Goal: Task Accomplishment & Management: Manage account settings

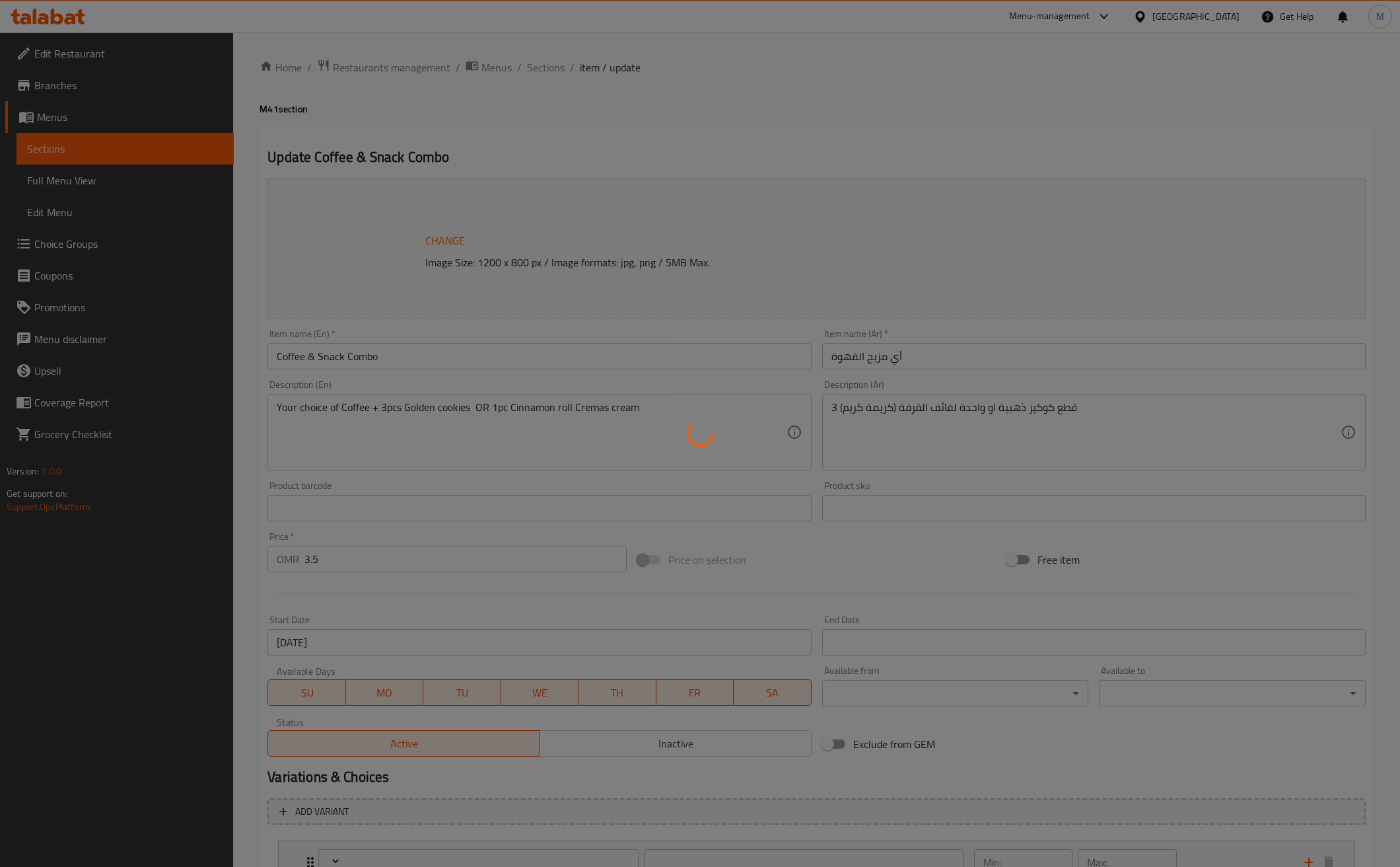
type input "اختيارك من القهوة:"
type input "1"
type input "اختيارك من الطبق الجانبي"
type input "1"
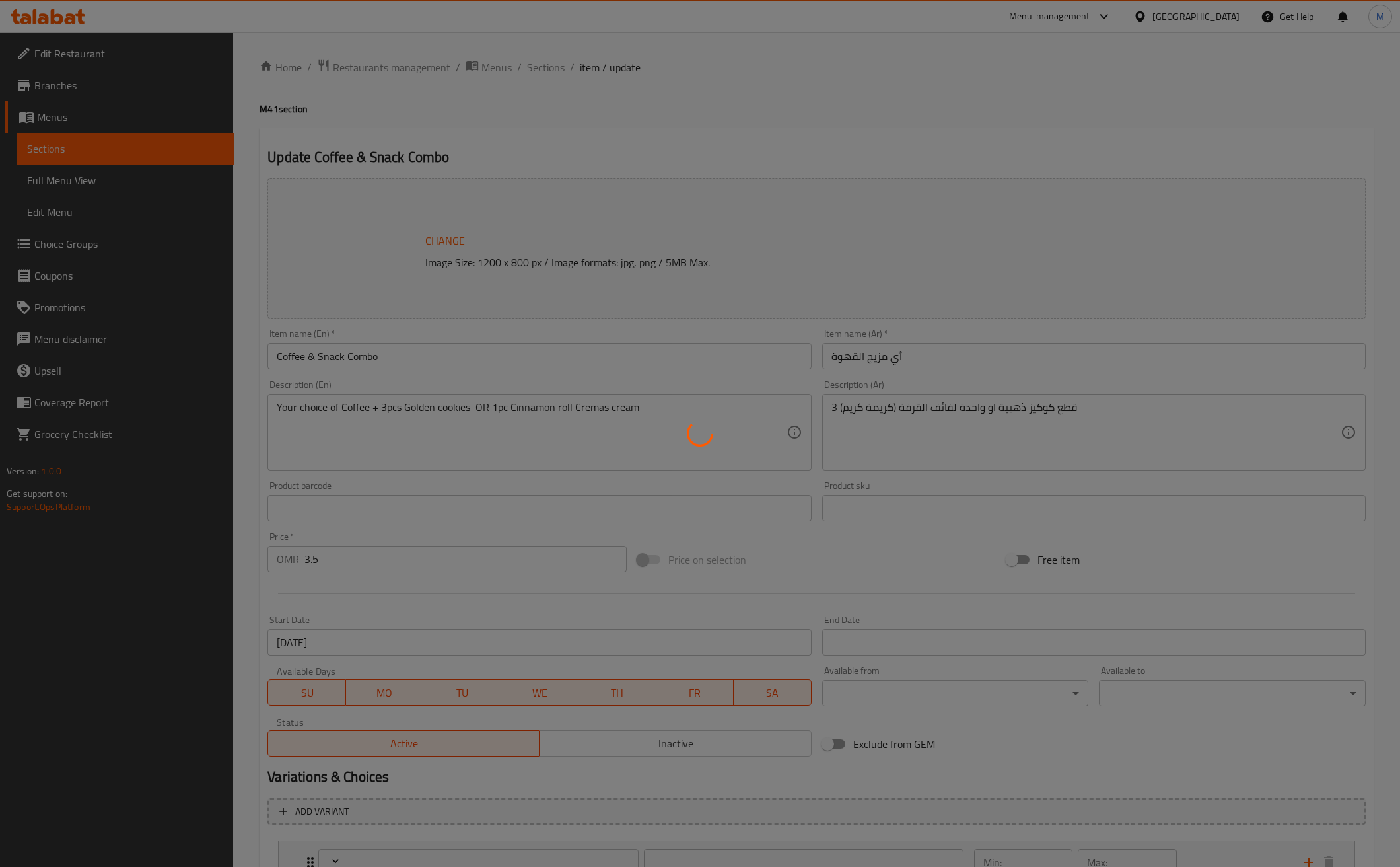
type input "1"
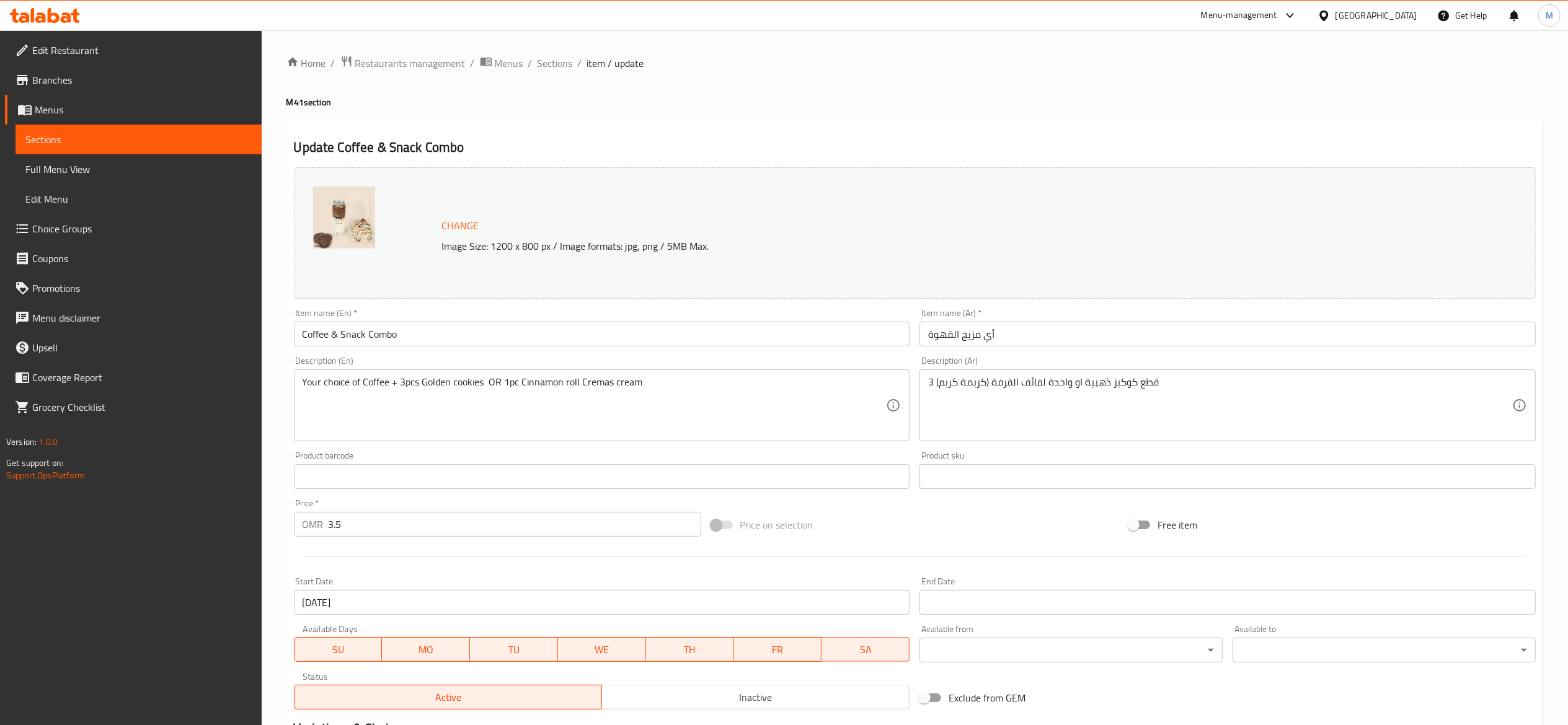
click at [1277, 8] on div "Menu-management" at bounding box center [1239, 14] width 77 height 14
click at [1234, 144] on div "Restaurant-Management" at bounding box center [1230, 137] width 97 height 14
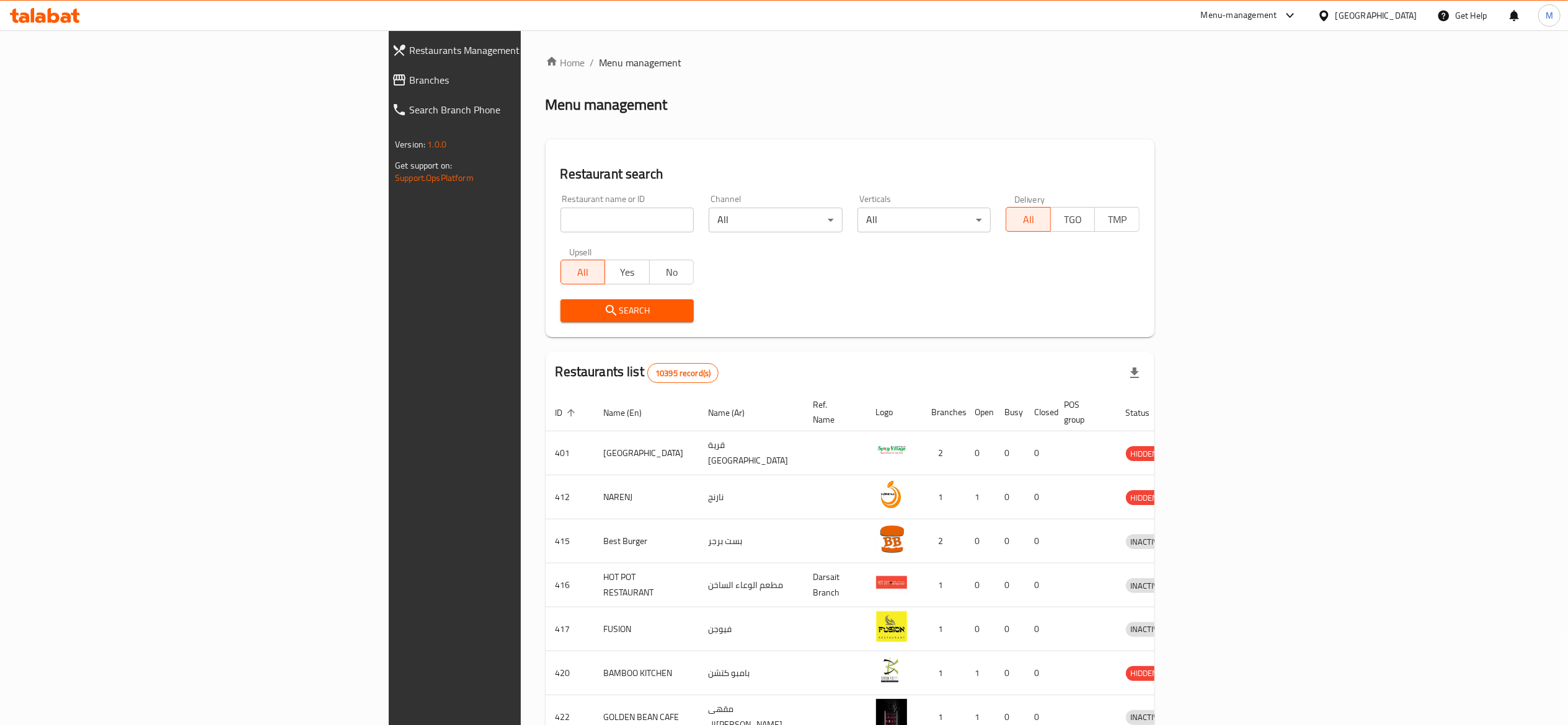
click at [553, 232] on div "Restaurant name or ID Restaurant name or ID" at bounding box center [627, 213] width 149 height 53
click at [560, 215] on input "search" at bounding box center [627, 219] width 134 height 25
type input "al zawiya"
click button "Search" at bounding box center [627, 310] width 134 height 23
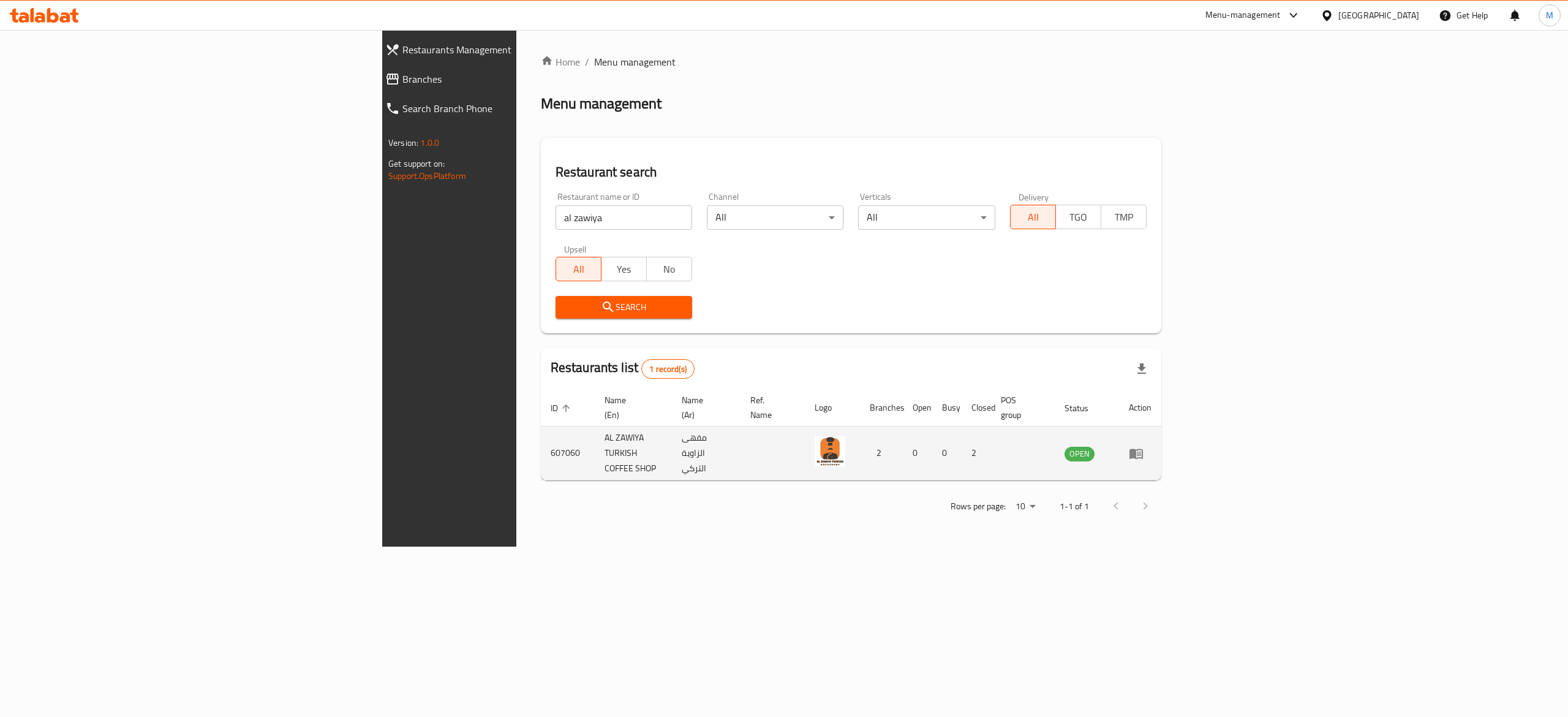
click at [1161, 443] on td "enhanced table" at bounding box center [1140, 453] width 42 height 54
click at [1144, 446] on icon "enhanced table" at bounding box center [1136, 453] width 14 height 14
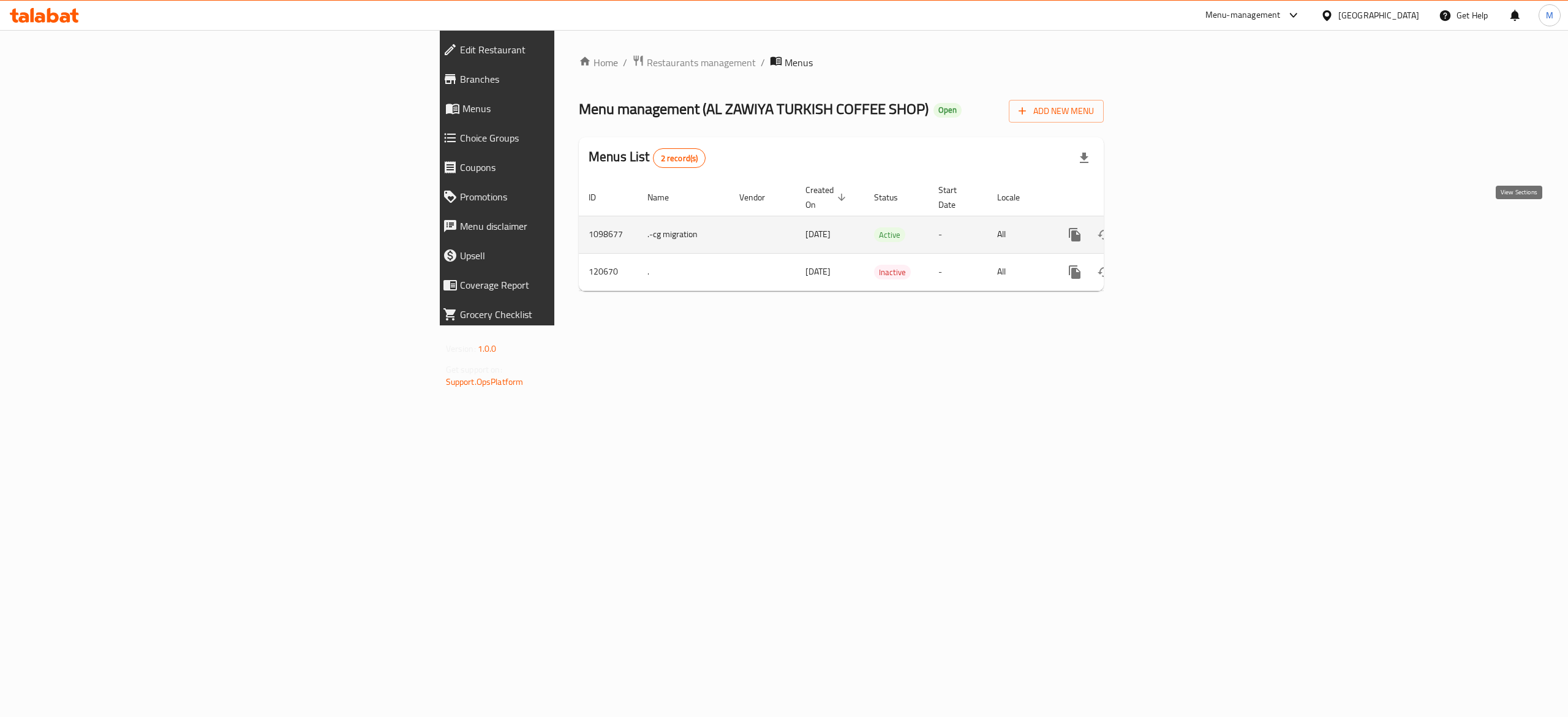
click at [1171, 227] on icon "enhanced table" at bounding box center [1163, 234] width 14 height 14
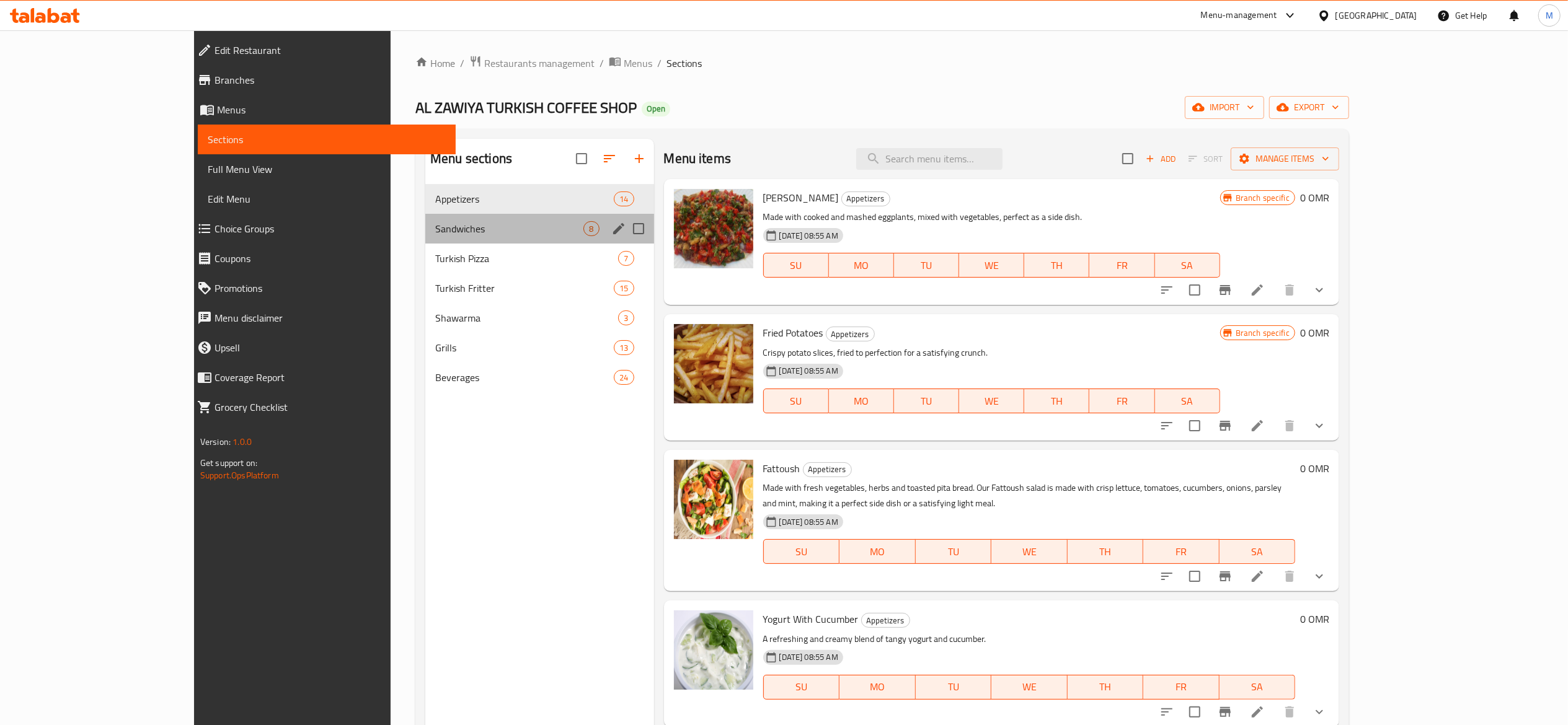
click at [425, 217] on div "Sandwiches 8" at bounding box center [539, 229] width 228 height 30
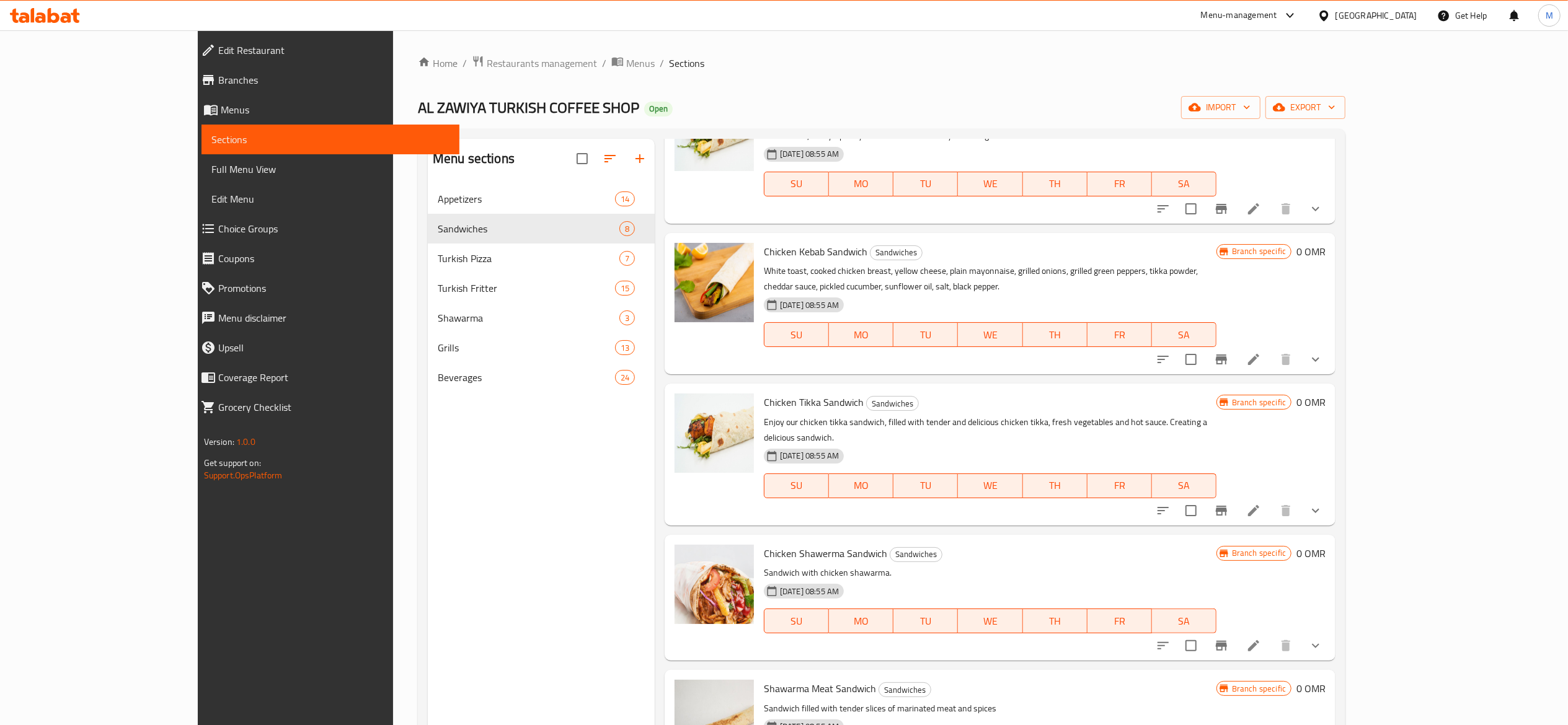
scroll to position [124, 0]
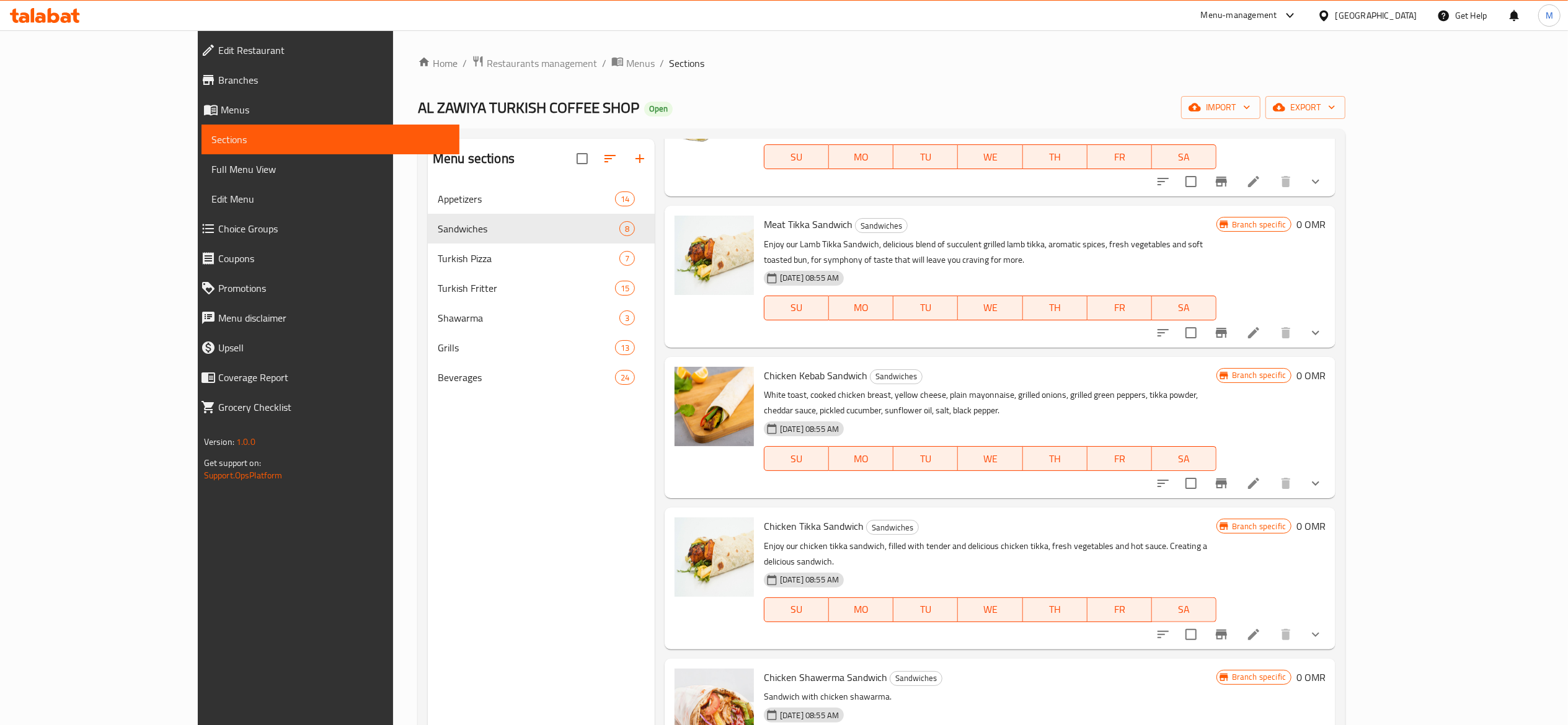
click at [1271, 473] on li at bounding box center [1253, 484] width 35 height 22
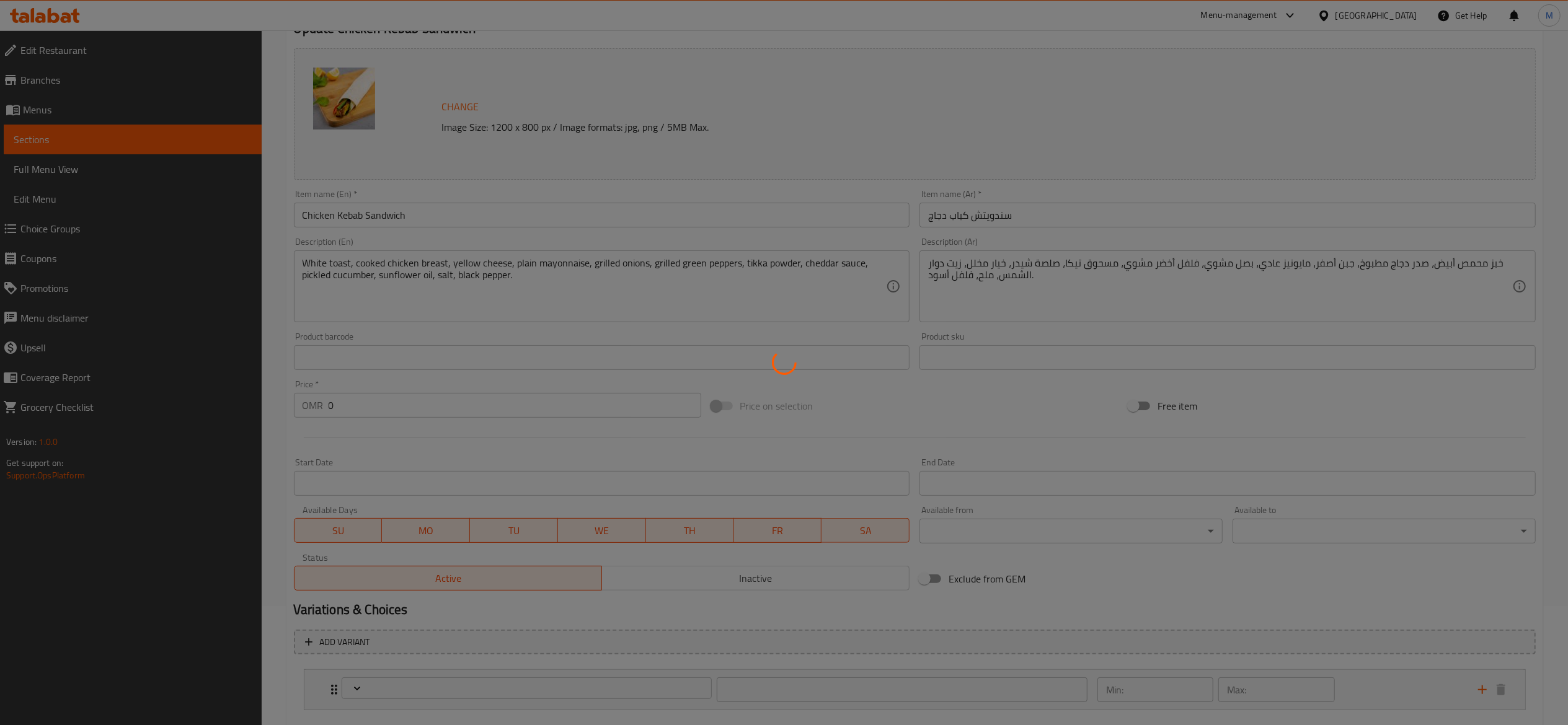
scroll to position [189, 0]
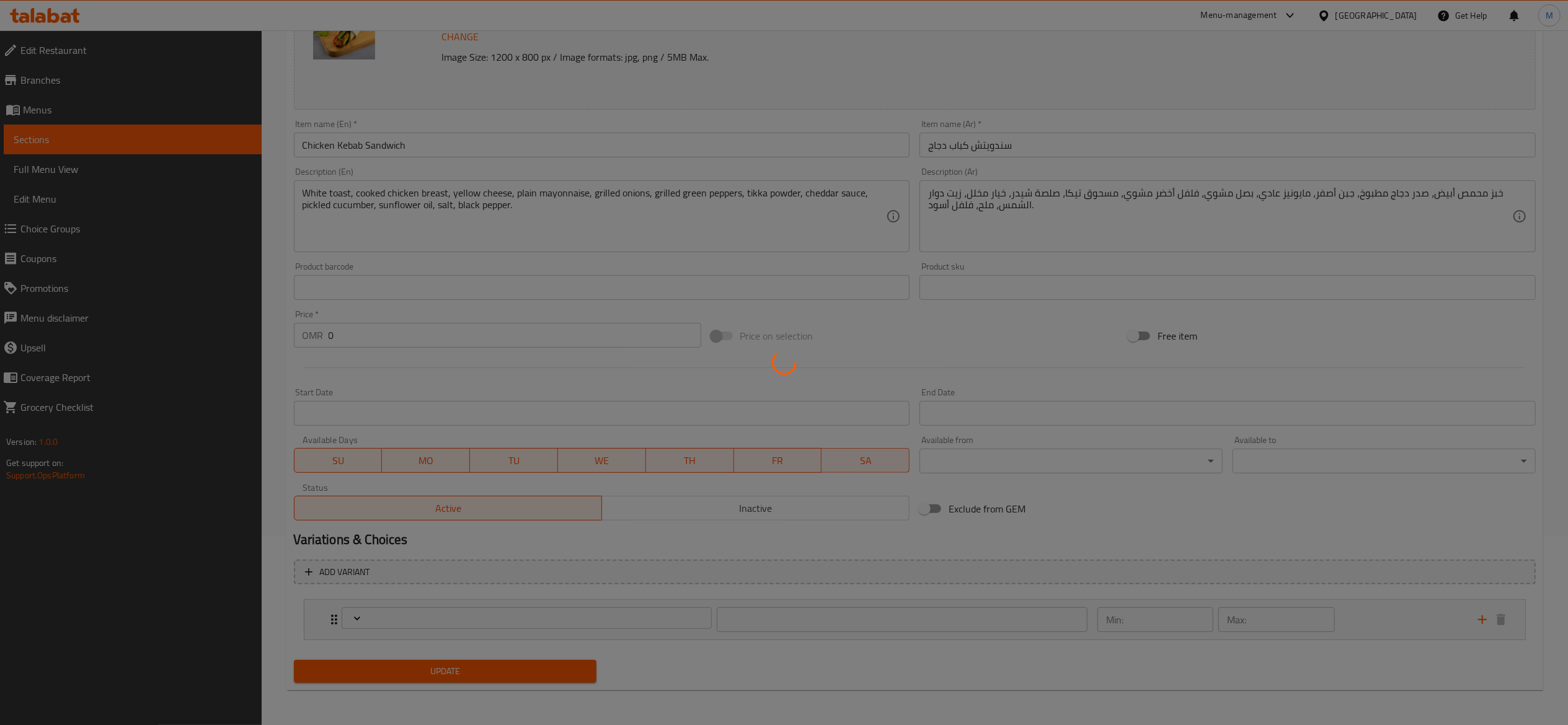
type input "إختيارك من الحجم:"
type input "1"
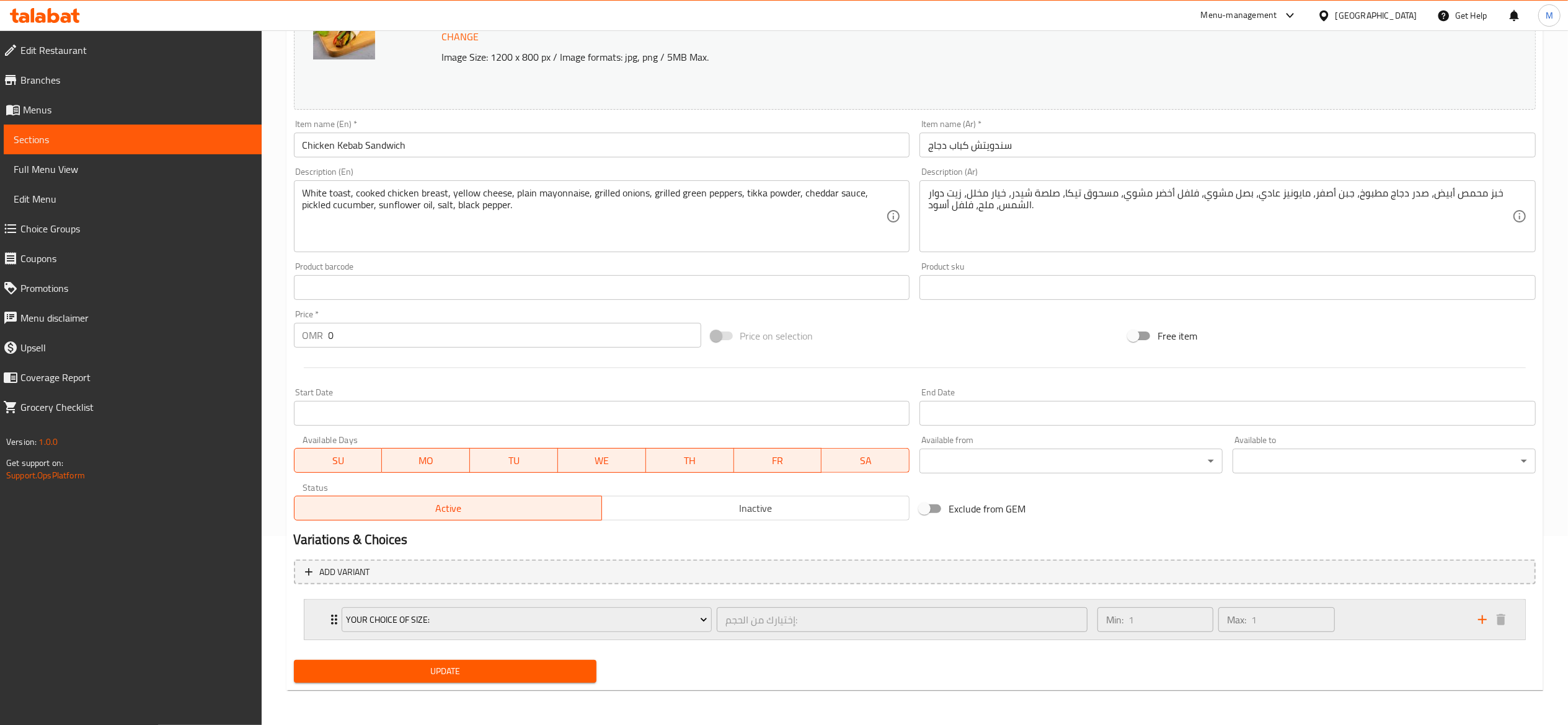
click at [338, 622] on div "Your Choice Of Size: إختيارك من الحجم: ​" at bounding box center [714, 620] width 761 height 40
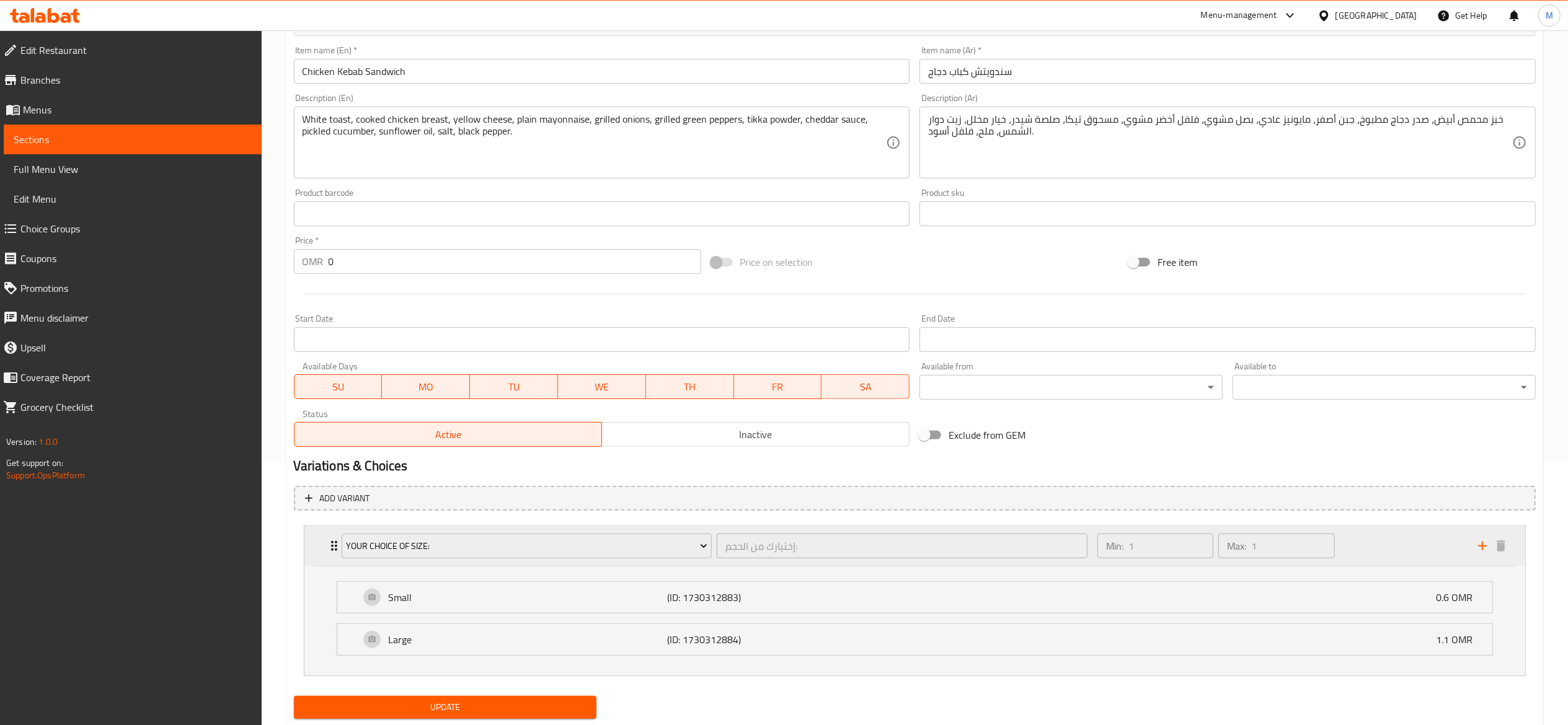
scroll to position [300, 0]
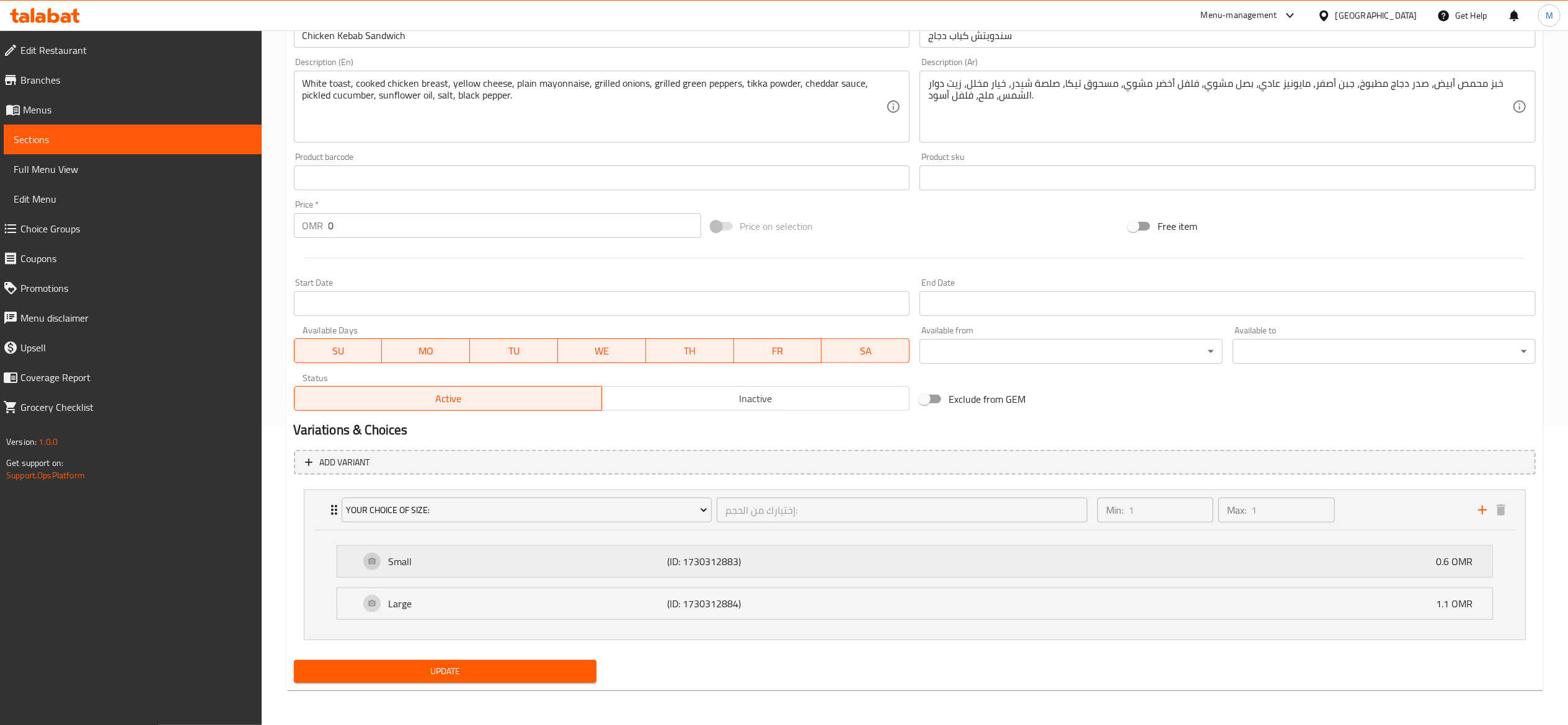
click at [548, 557] on p "Small" at bounding box center [528, 561] width 279 height 14
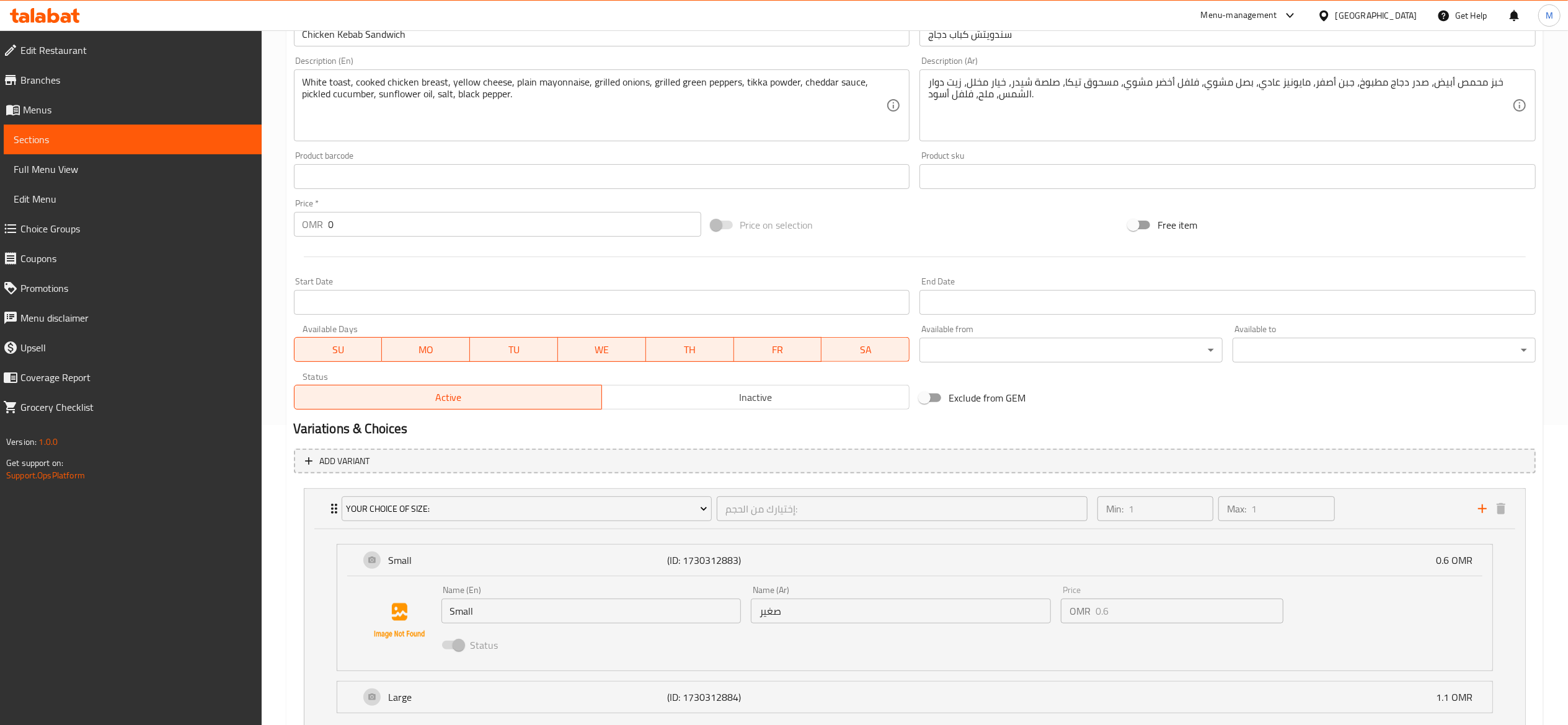
click at [460, 649] on span at bounding box center [452, 645] width 21 height 8
click at [469, 567] on p "Small" at bounding box center [528, 559] width 279 height 14
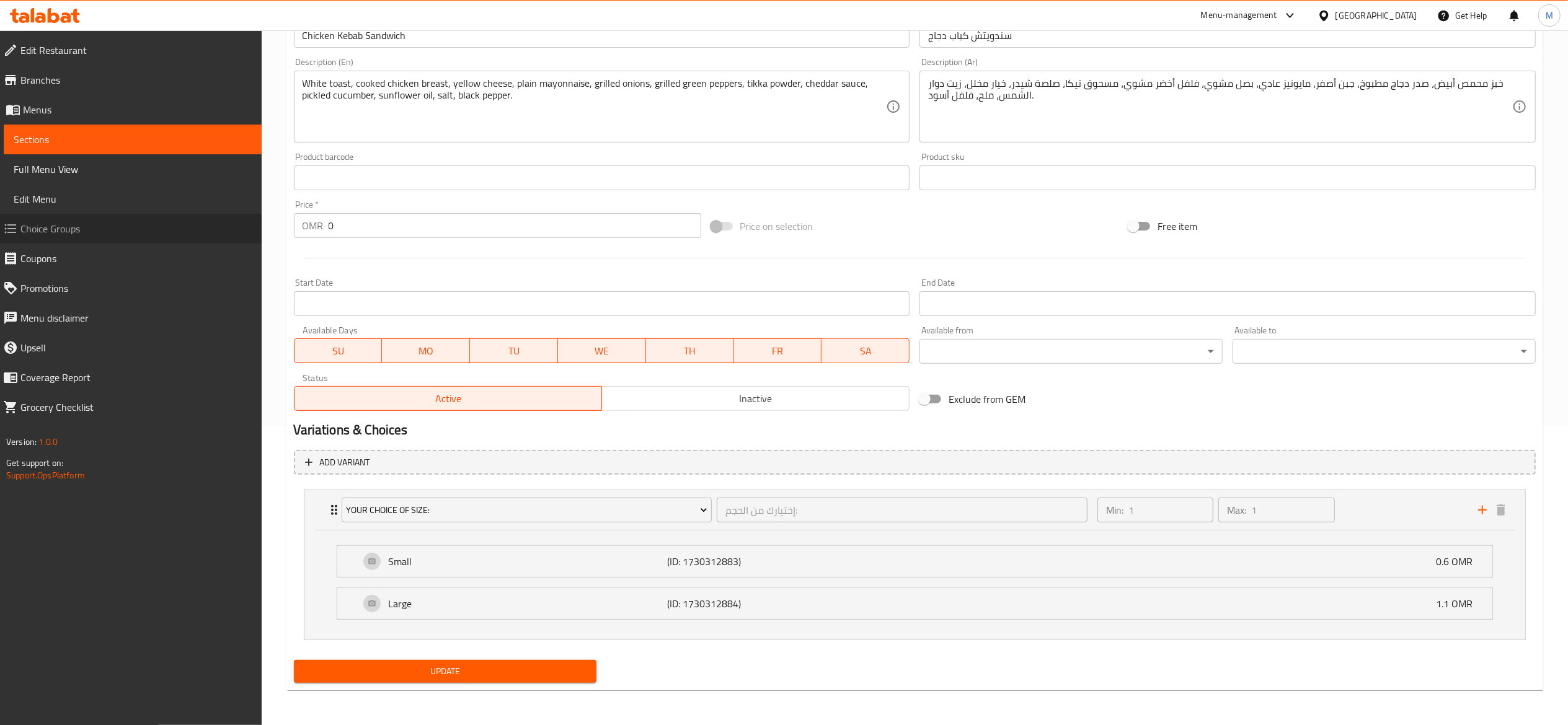
click at [81, 221] on link "Choice Groups" at bounding box center [128, 229] width 269 height 30
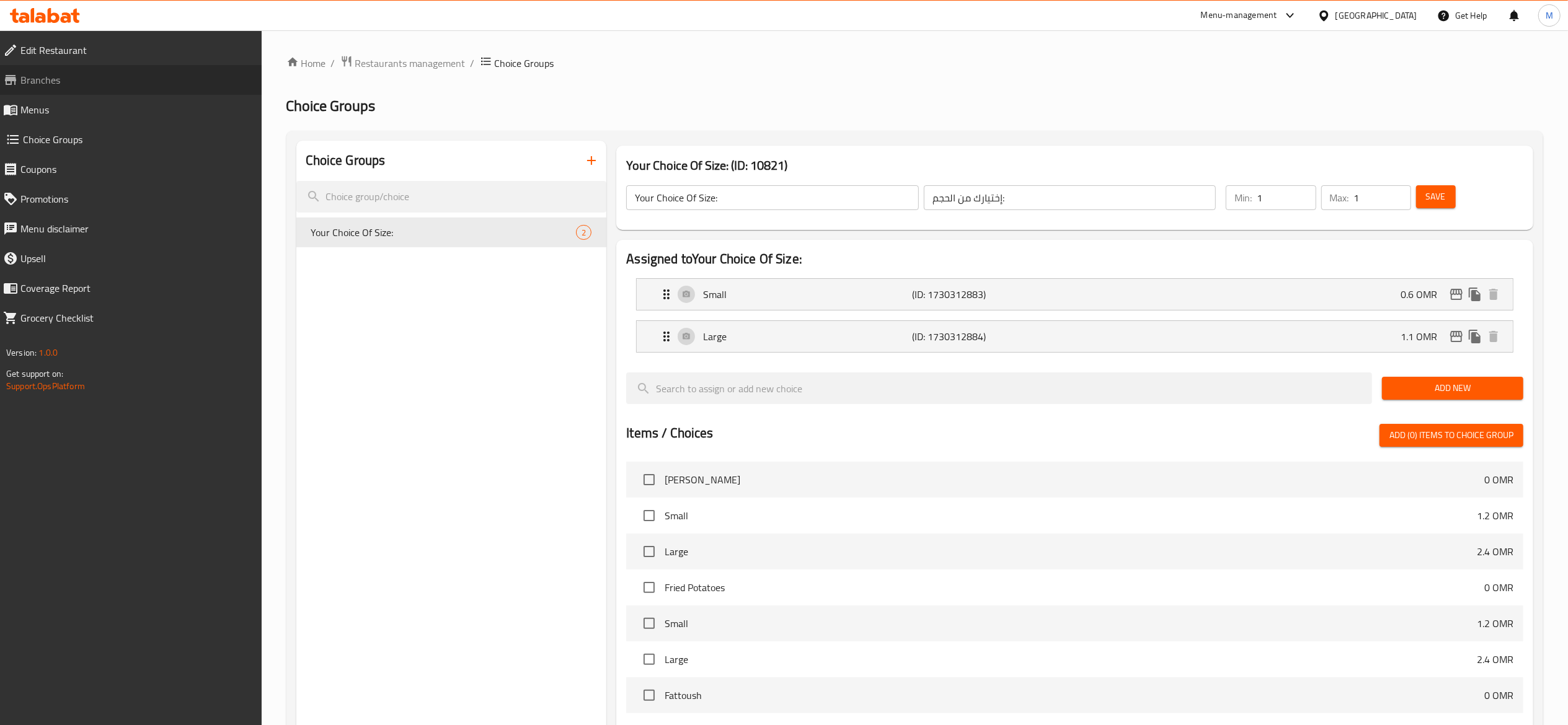
click at [97, 89] on link "Branches" at bounding box center [128, 80] width 269 height 30
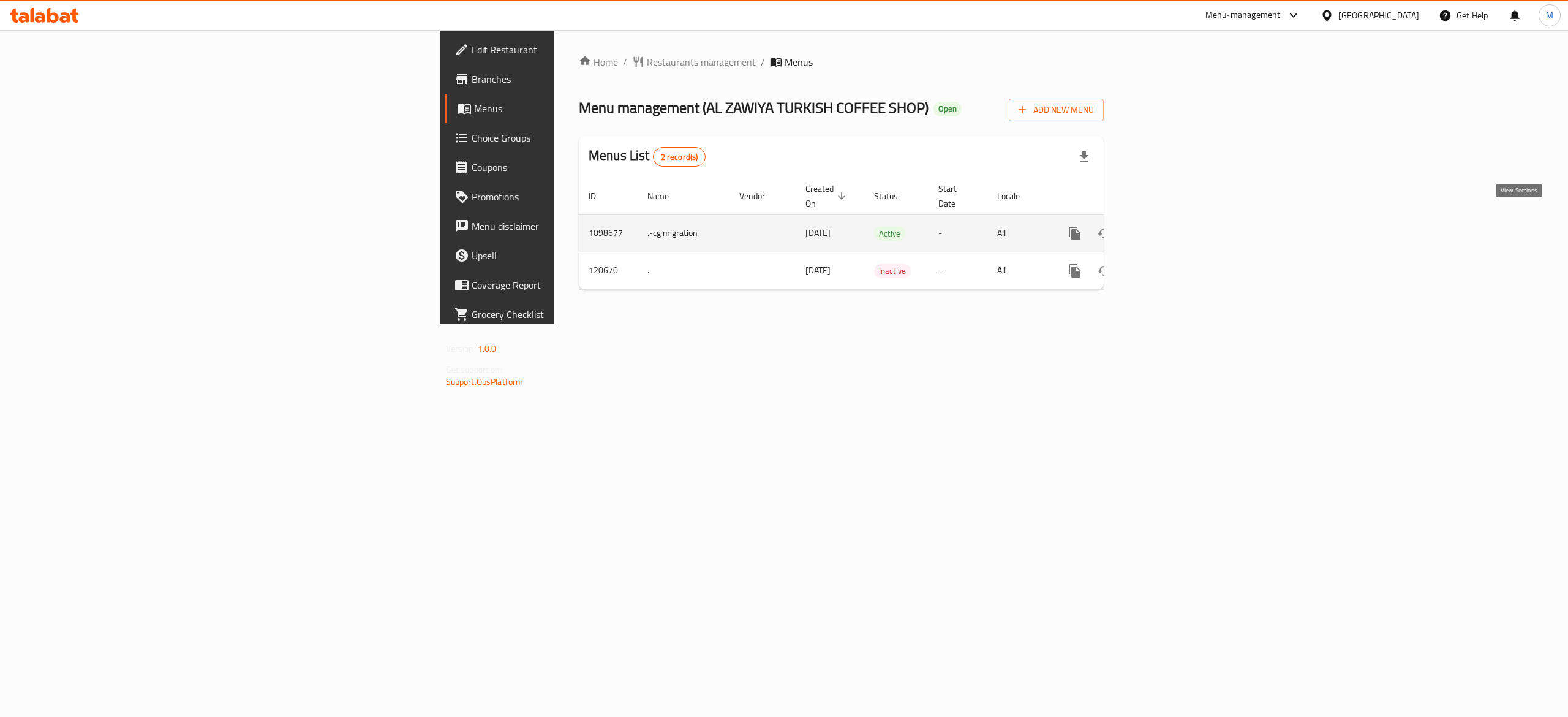
click at [1169, 228] on icon "enhanced table" at bounding box center [1163, 233] width 11 height 11
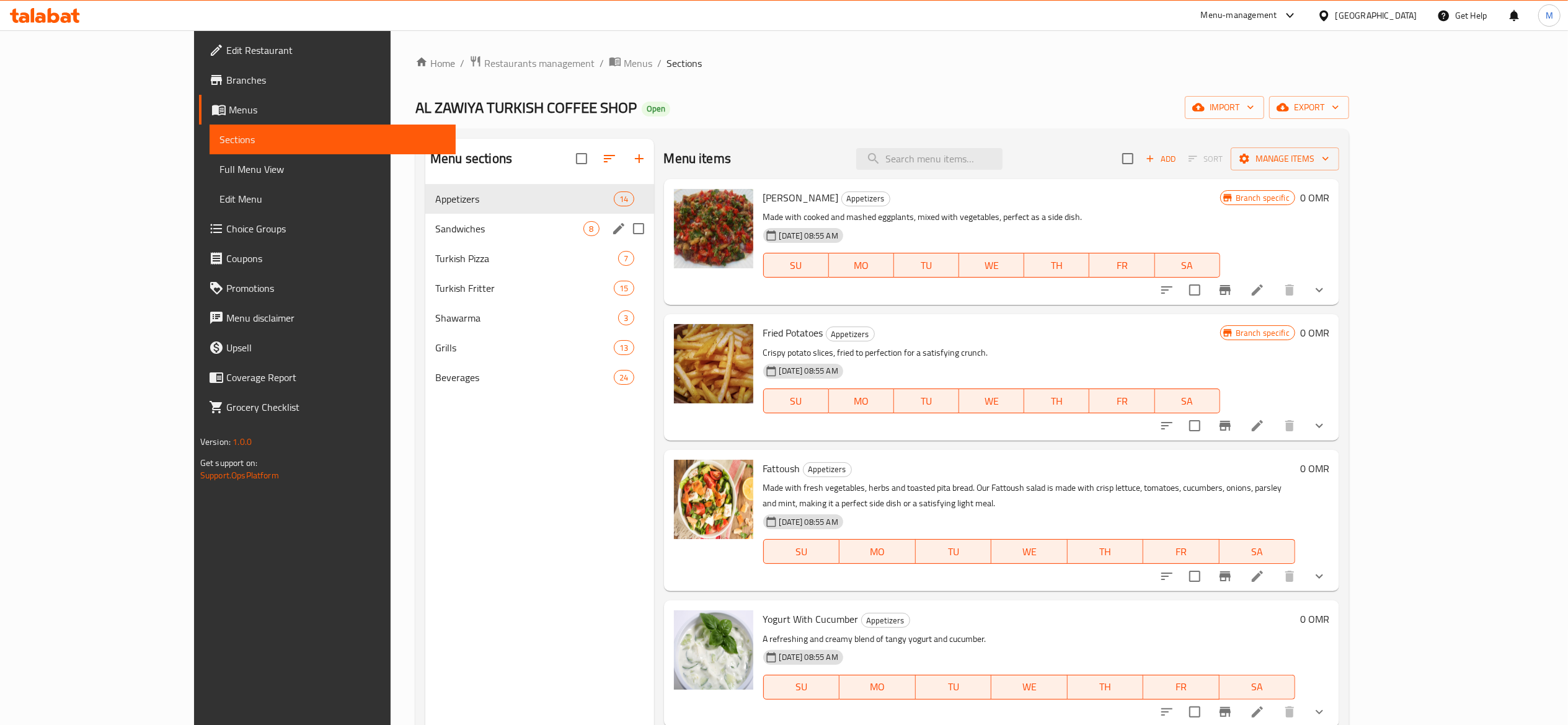
click at [435, 235] on span "Sandwiches" at bounding box center [509, 228] width 148 height 14
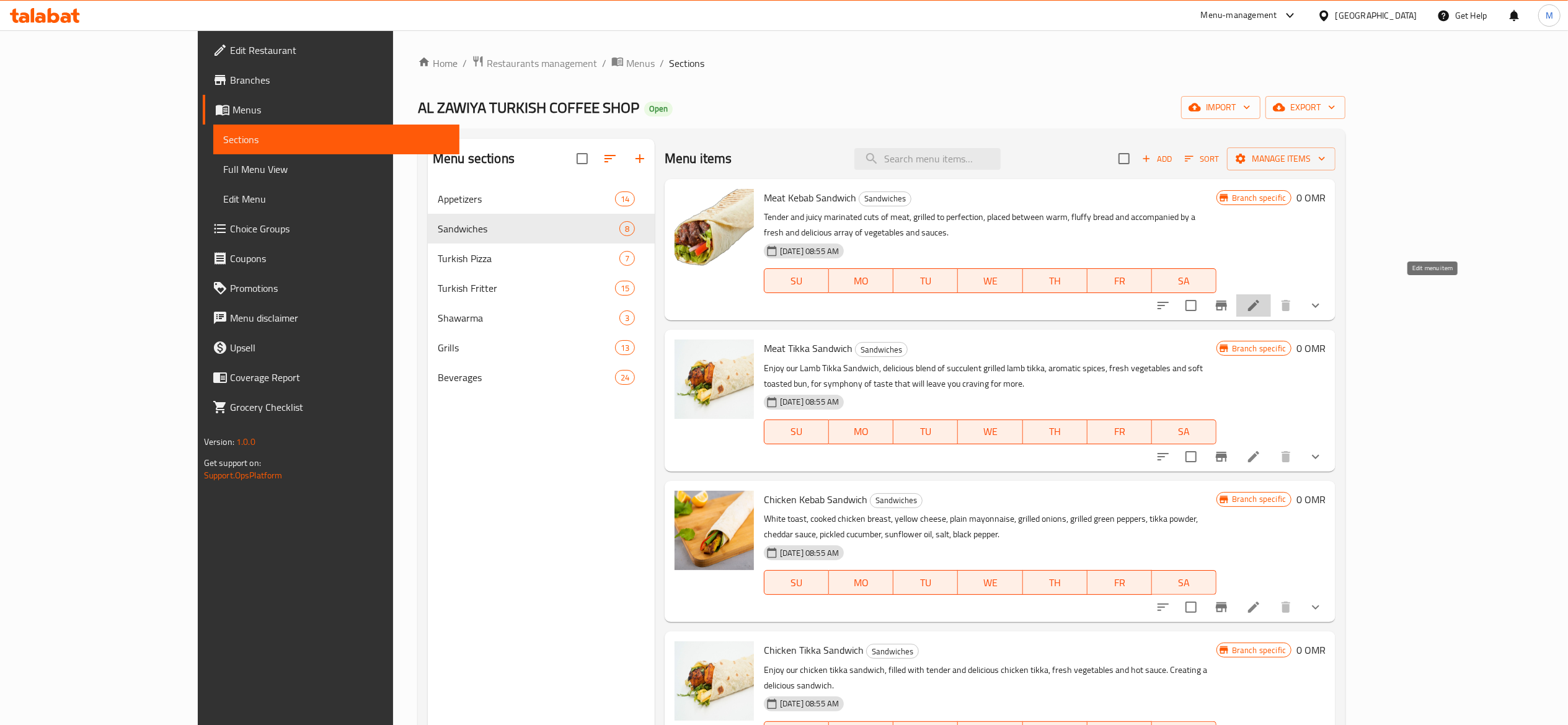
click at [1261, 298] on icon at bounding box center [1253, 305] width 14 height 14
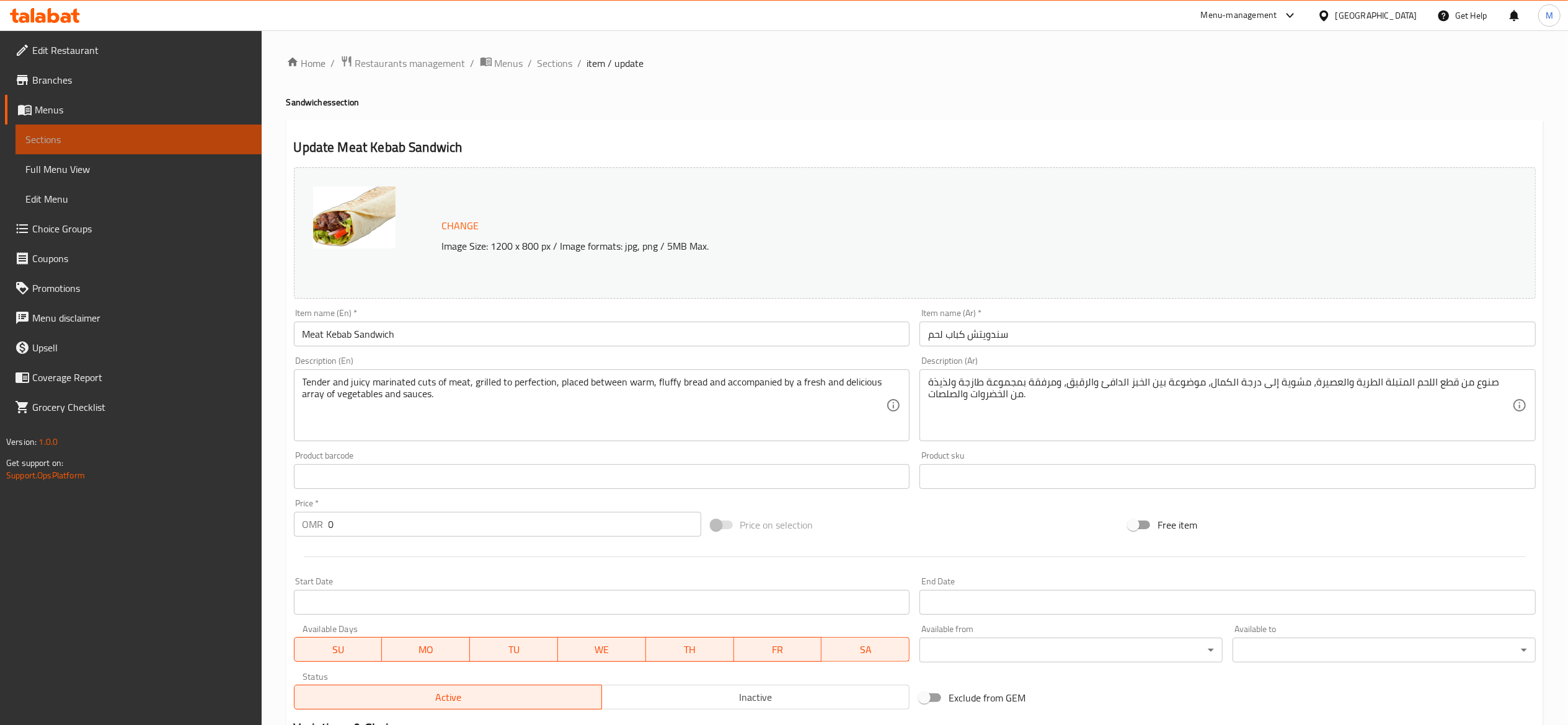
click at [197, 145] on span "Sections" at bounding box center [139, 139] width 226 height 14
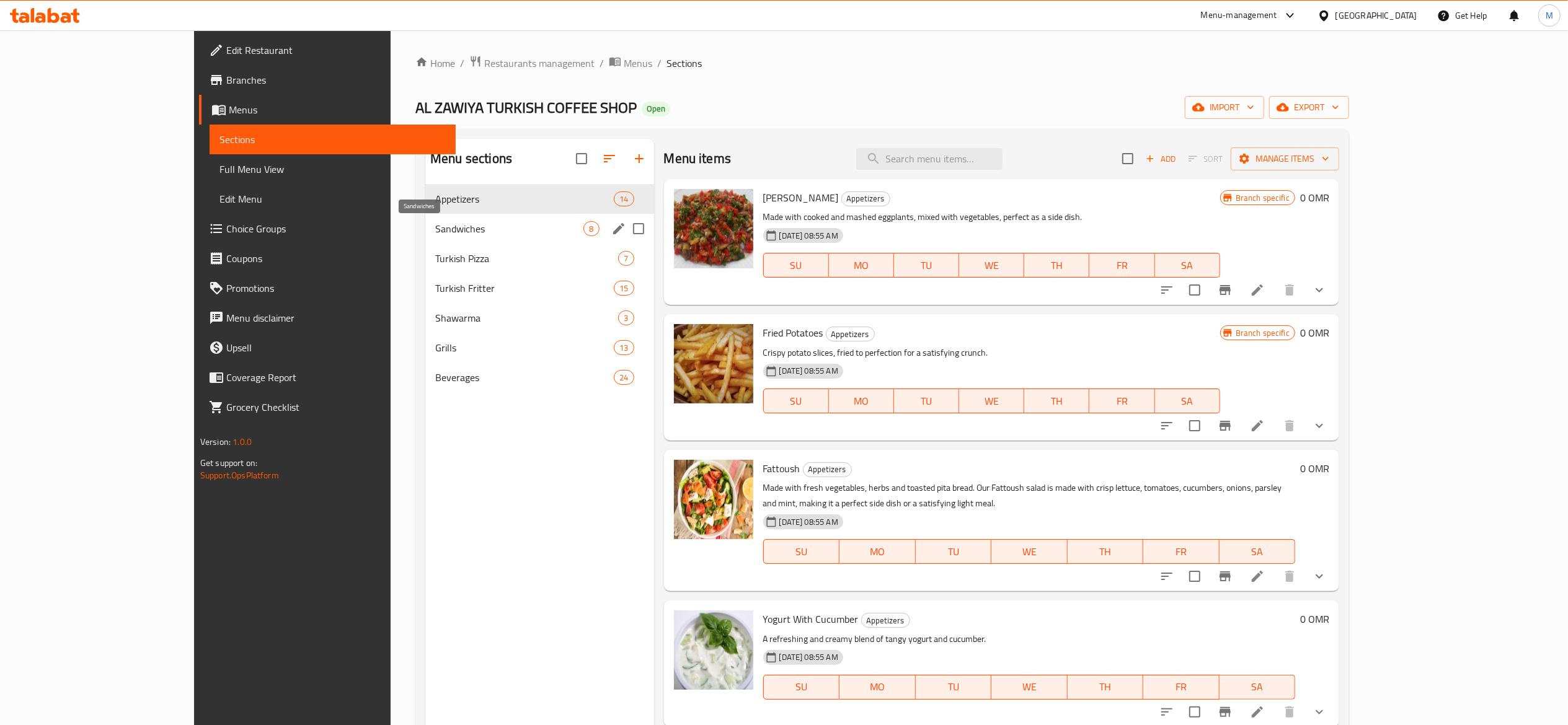
click at [443, 230] on span "Sandwiches" at bounding box center [509, 228] width 148 height 14
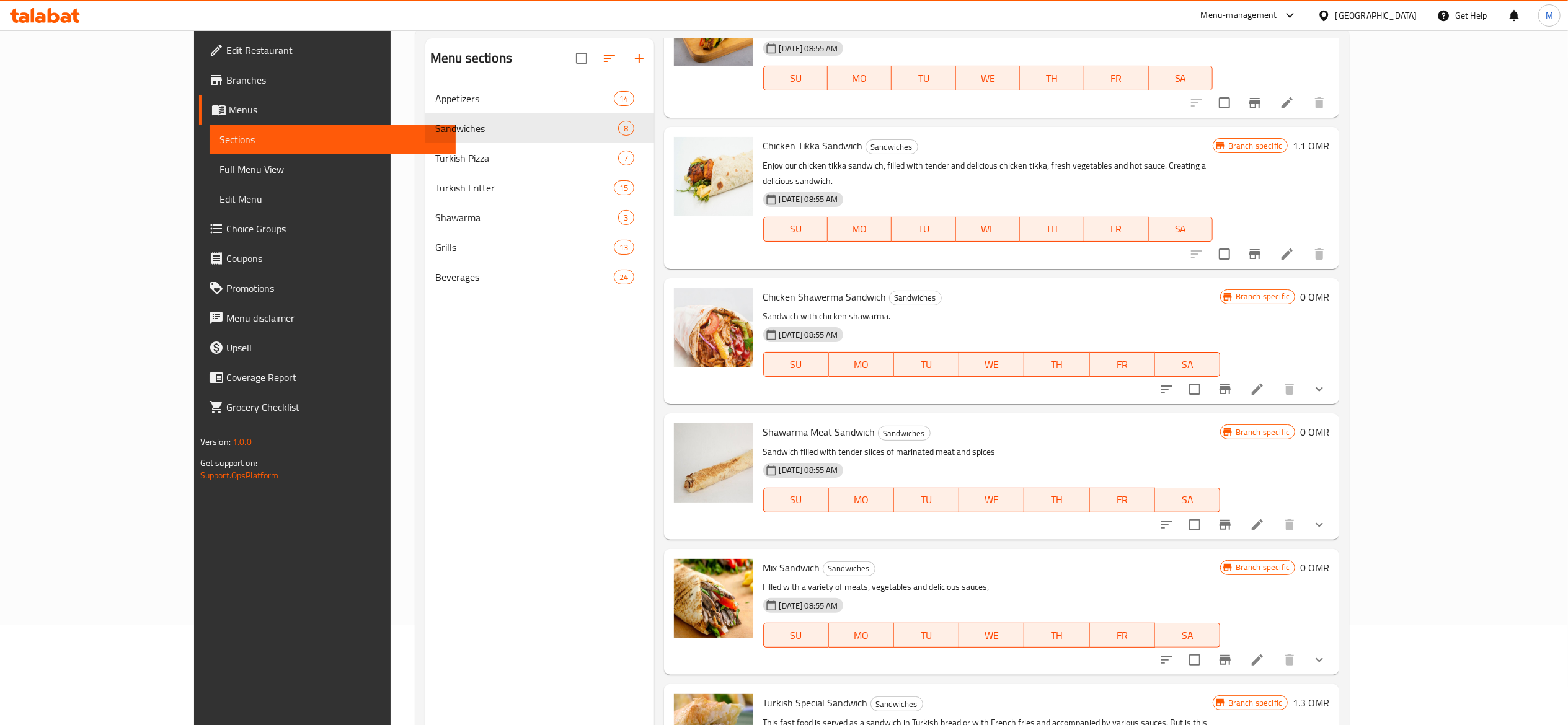
scroll to position [174, 0]
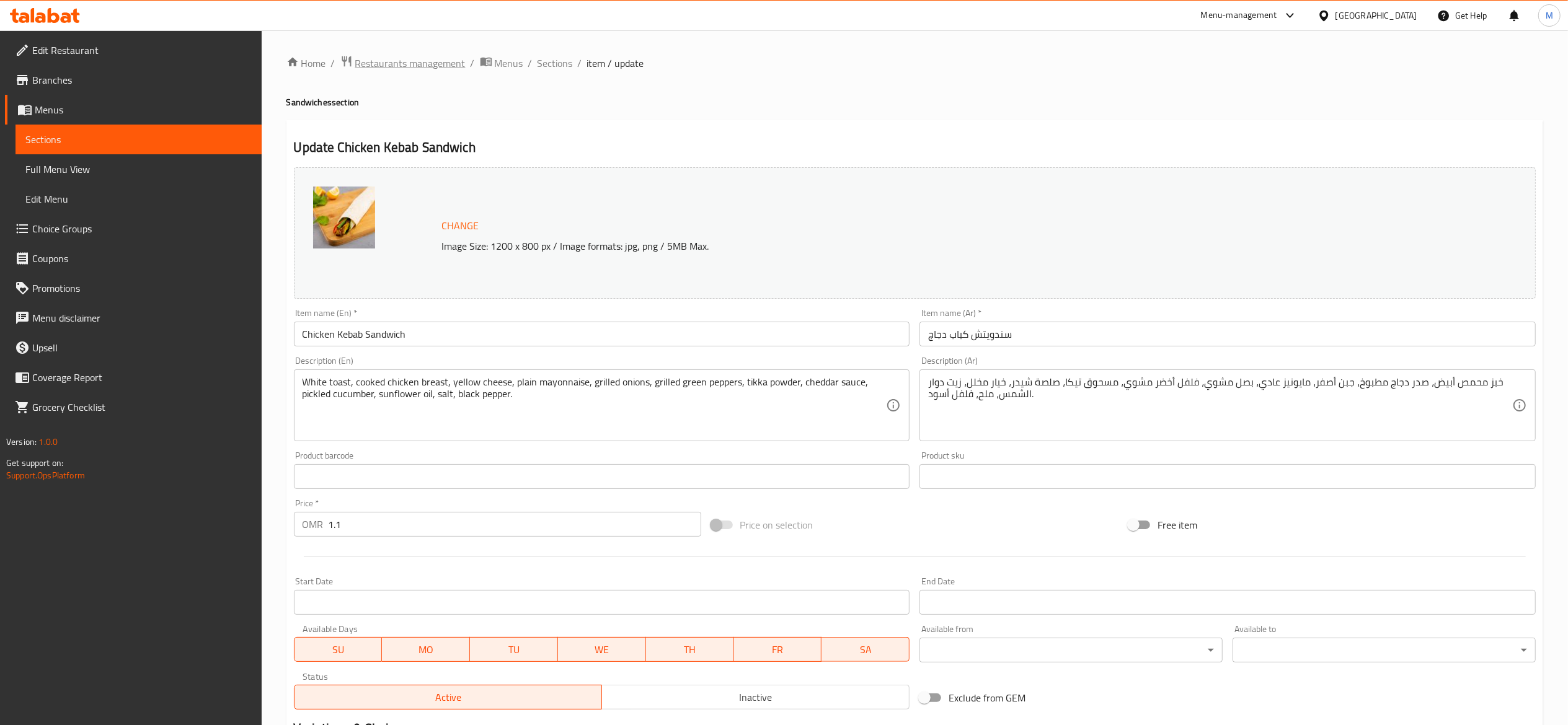
click at [429, 59] on span "Restaurants management" at bounding box center [411, 63] width 111 height 14
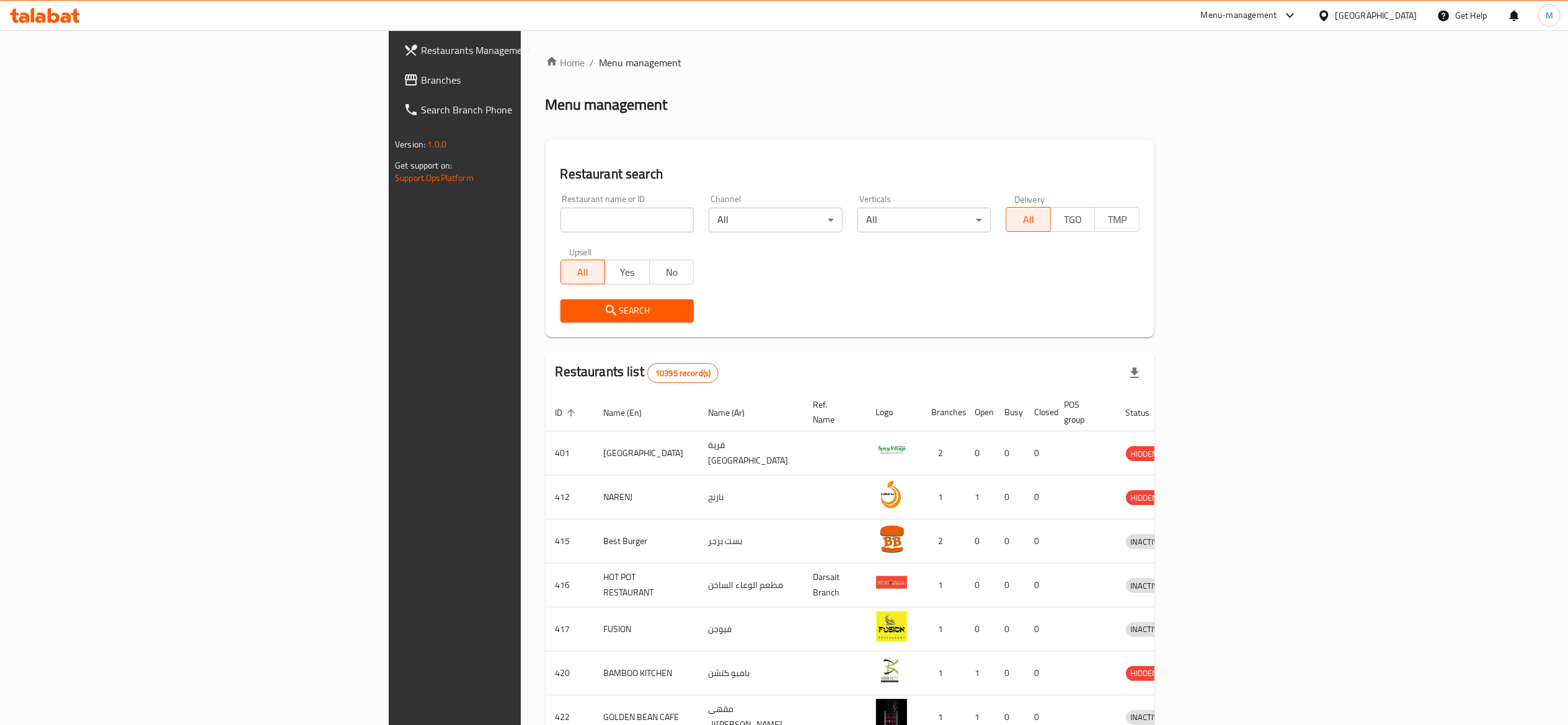
click at [560, 222] on input "search" at bounding box center [627, 219] width 134 height 25
type input "dfc"
click button "Search" at bounding box center [627, 310] width 134 height 23
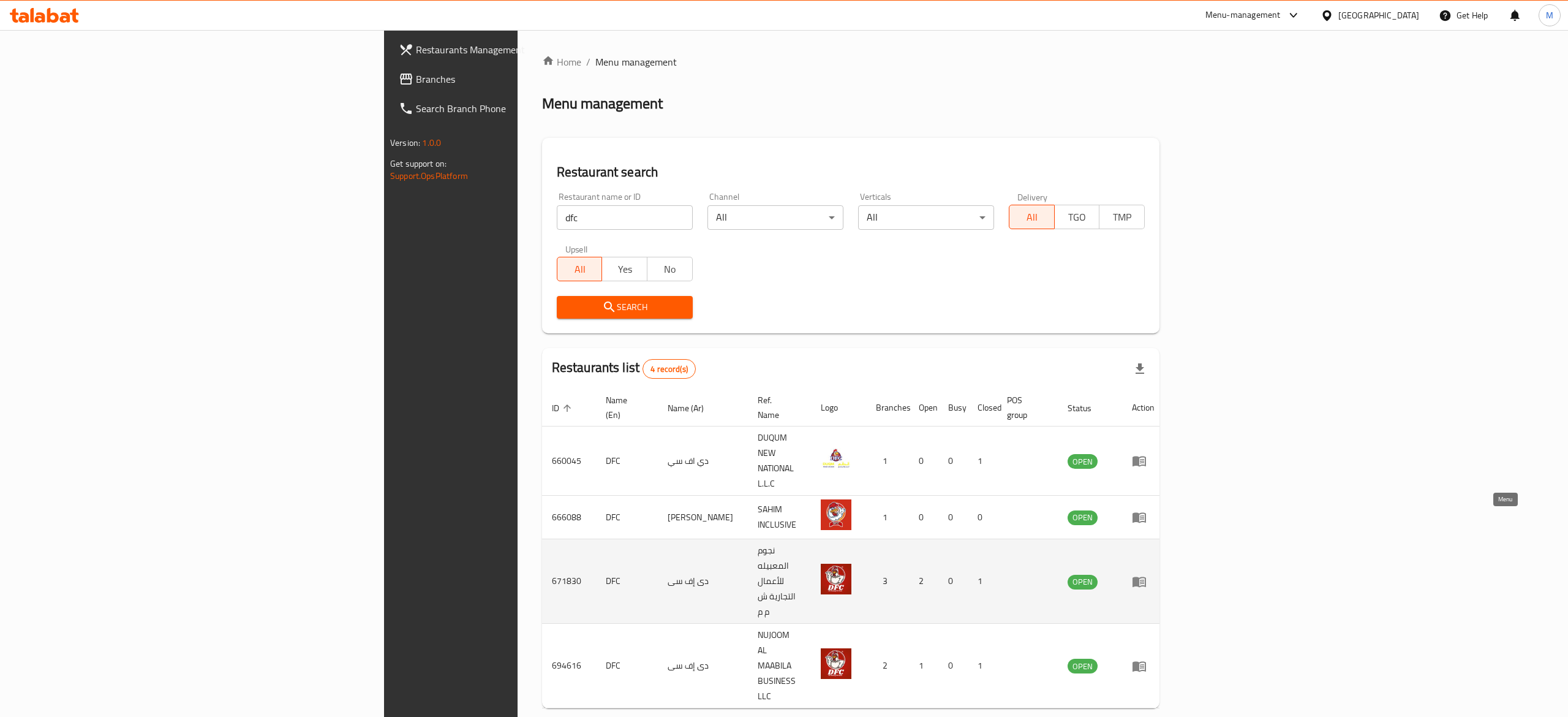
click at [1147, 574] on icon "enhanced table" at bounding box center [1139, 581] width 14 height 14
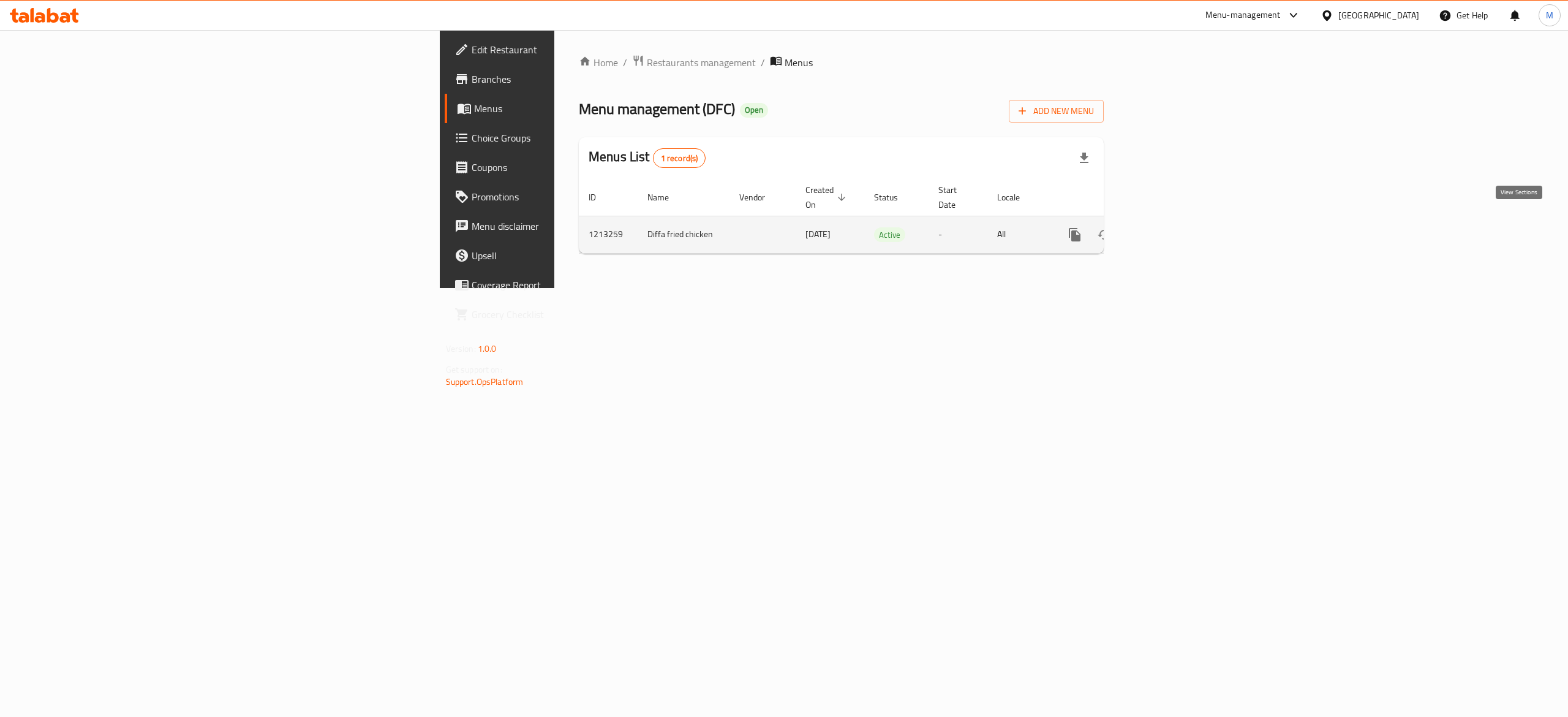
click at [1171, 227] on icon "enhanced table" at bounding box center [1163, 234] width 14 height 14
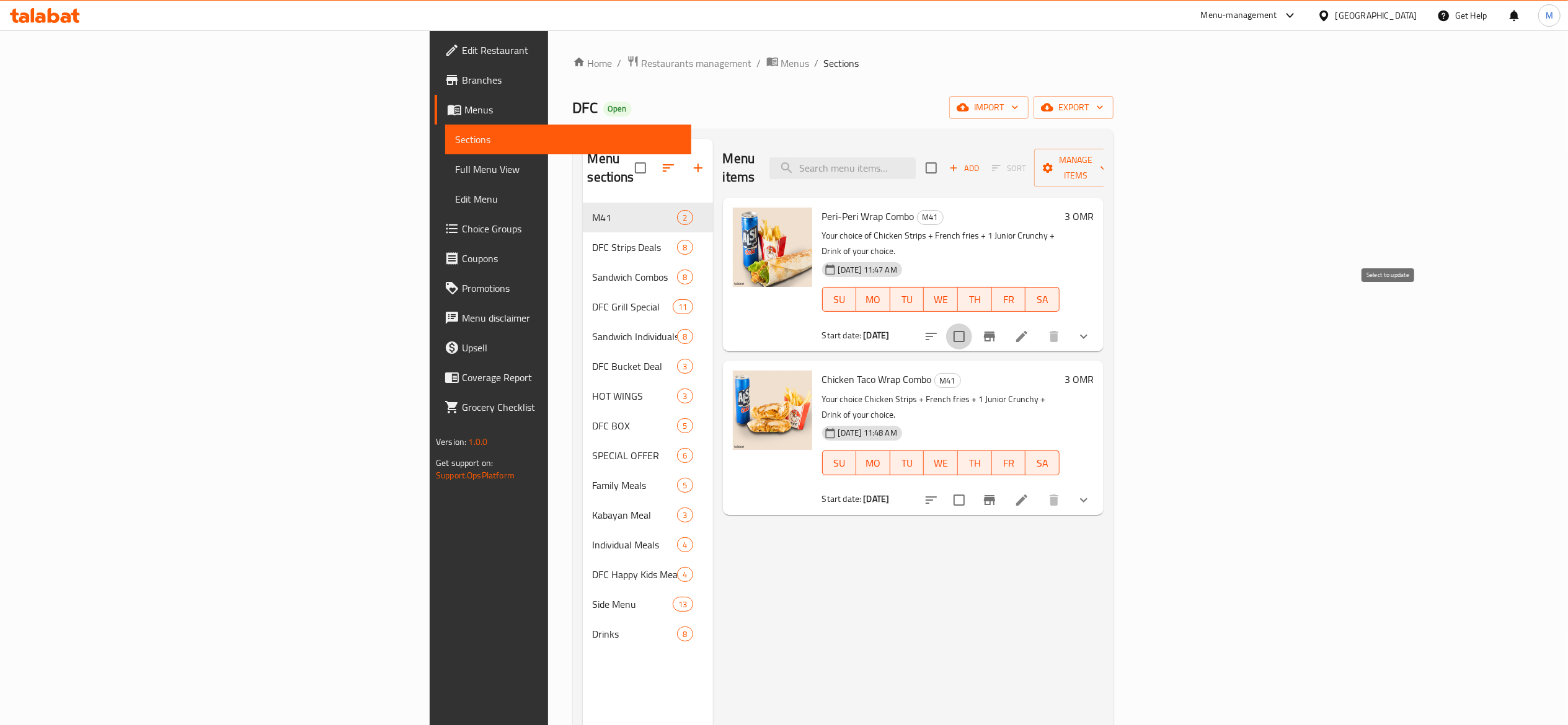
click at [972, 324] on input "checkbox" at bounding box center [959, 337] width 26 height 26
checkbox input "true"
click at [997, 329] on icon "Branch-specific-item" at bounding box center [989, 336] width 14 height 14
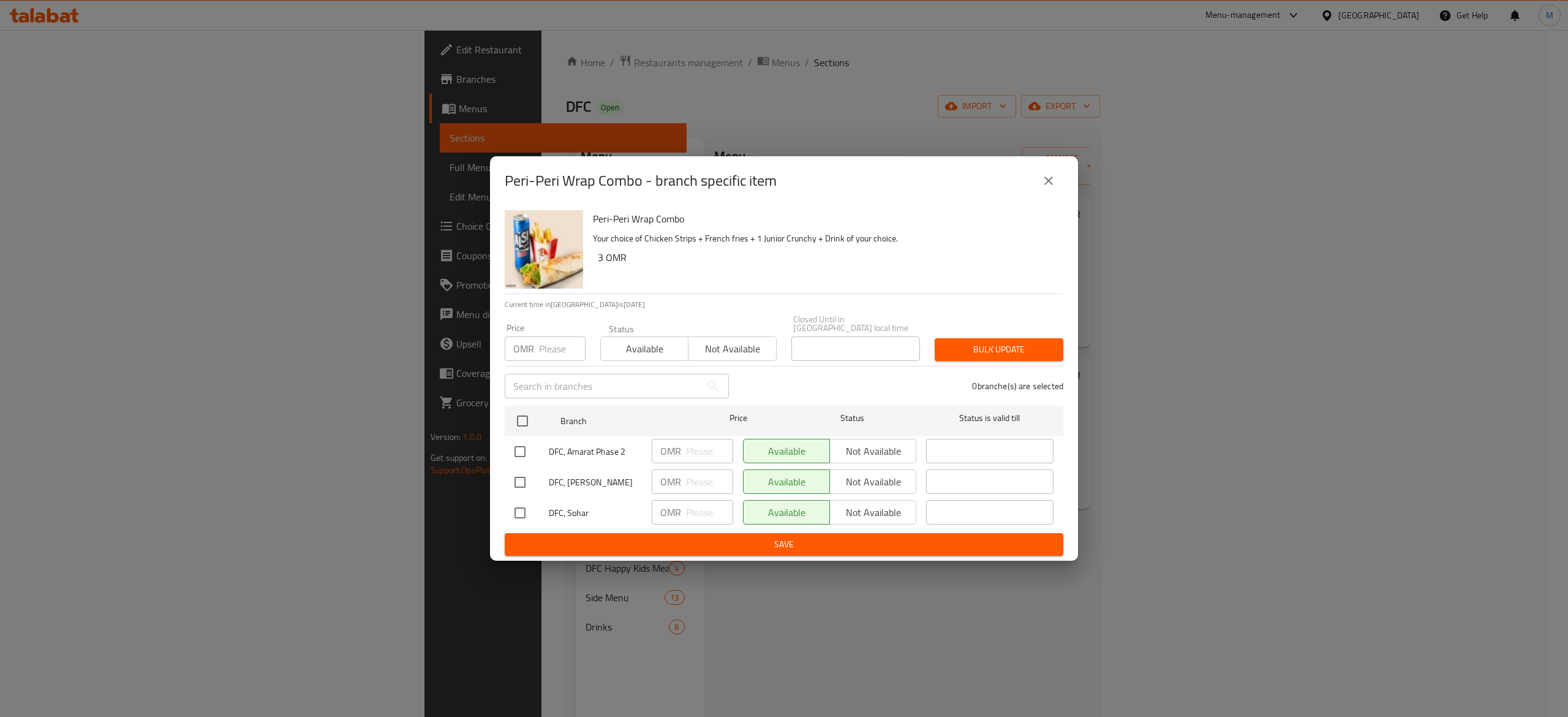
drag, startPoint x: 1260, startPoint y: 593, endPoint x: 1260, endPoint y: 585, distance: 8.0
click at [1260, 592] on div "Peri-Peri Wrap Combo - branch specific item Peri-Peri Wrap Combo Your choice of…" at bounding box center [784, 358] width 1568 height 717
click at [1059, 196] on div "Peri-Peri Wrap Combo - branch specific item" at bounding box center [784, 181] width 559 height 29
click at [1050, 193] on button "close" at bounding box center [1049, 181] width 29 height 29
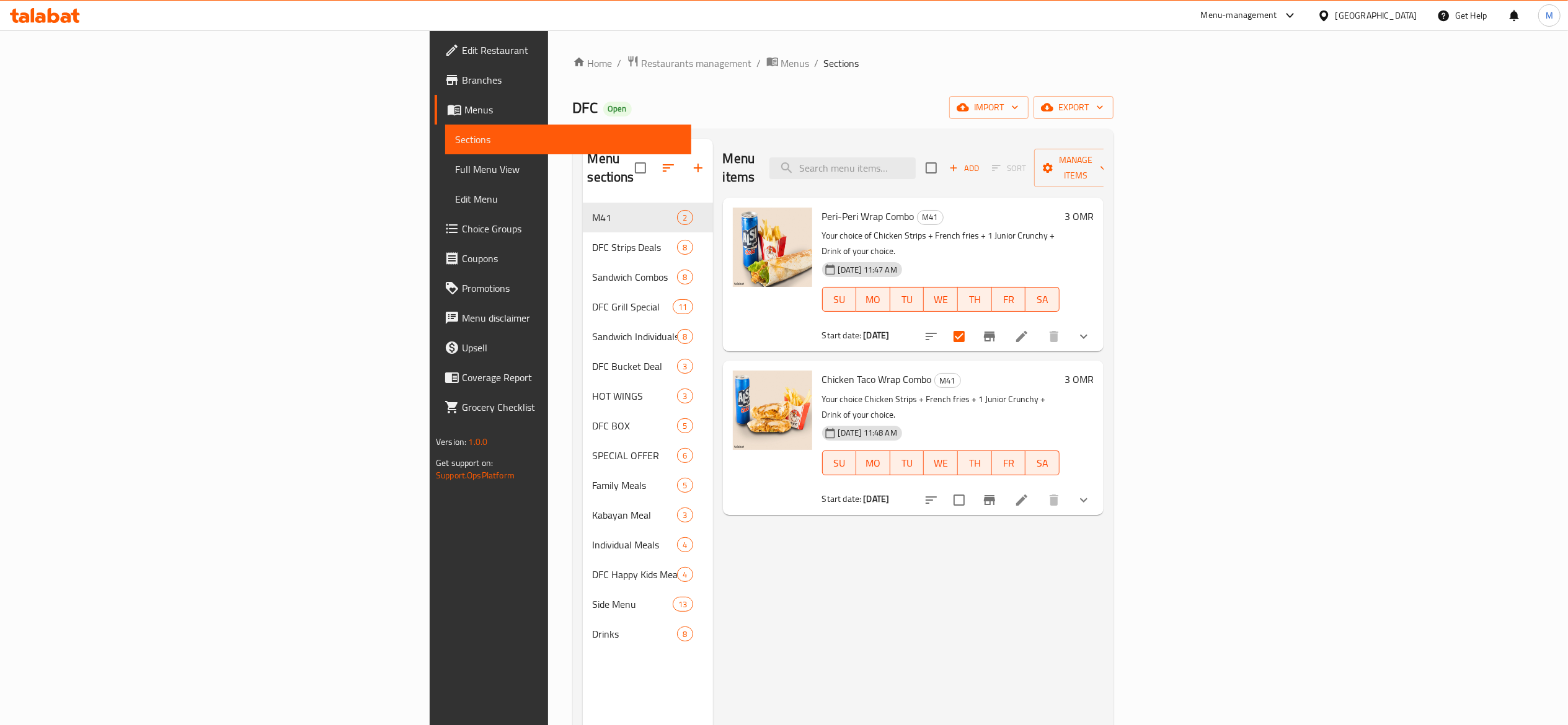
click at [972, 487] on input "checkbox" at bounding box center [959, 500] width 26 height 26
checkbox input "true"
click at [997, 493] on icon "Branch-specific-item" at bounding box center [989, 500] width 14 height 14
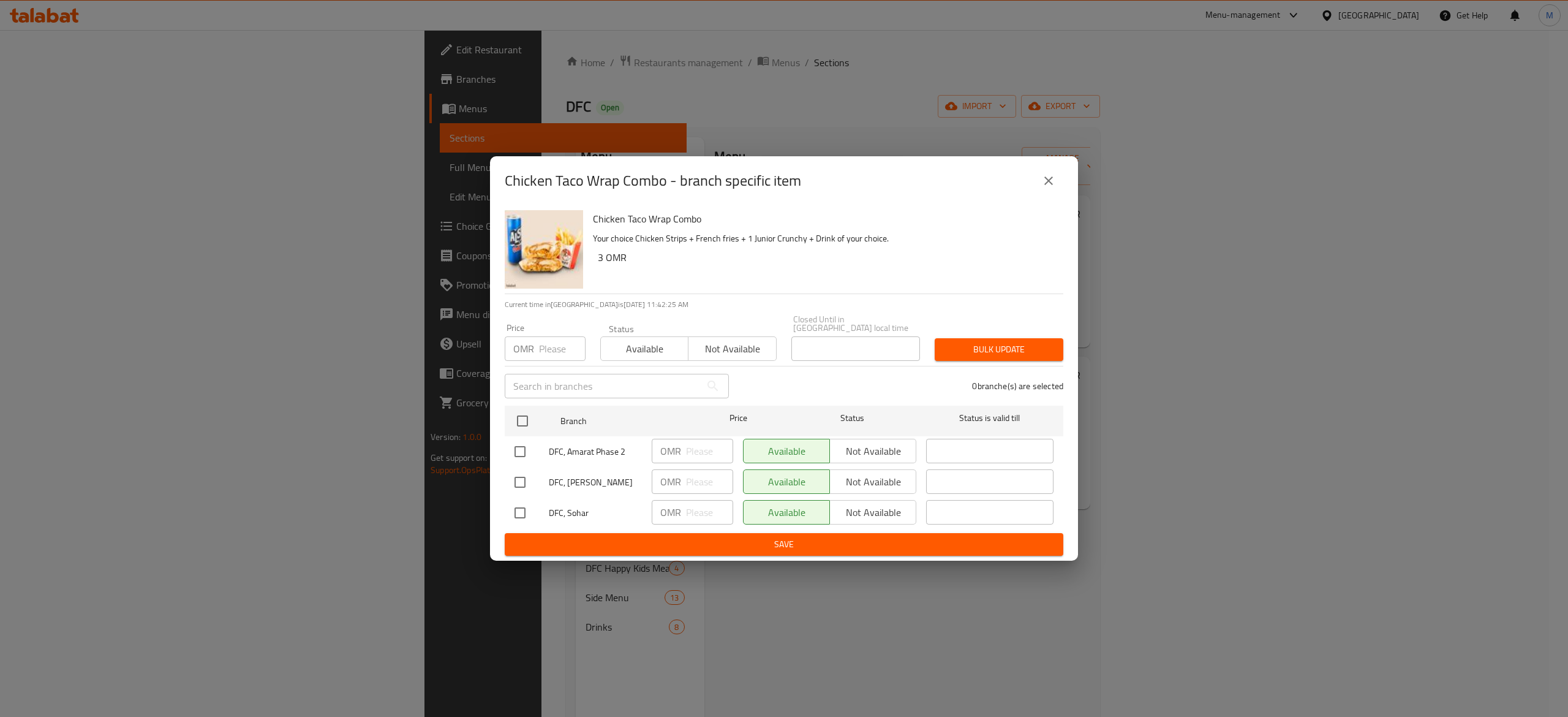
click at [702, 661] on div "Chicken Taco Wrap Combo - branch specific item Chicken Taco Wrap Combo Your cho…" at bounding box center [784, 358] width 1568 height 717
click at [1046, 188] on icon "close" at bounding box center [1048, 180] width 14 height 14
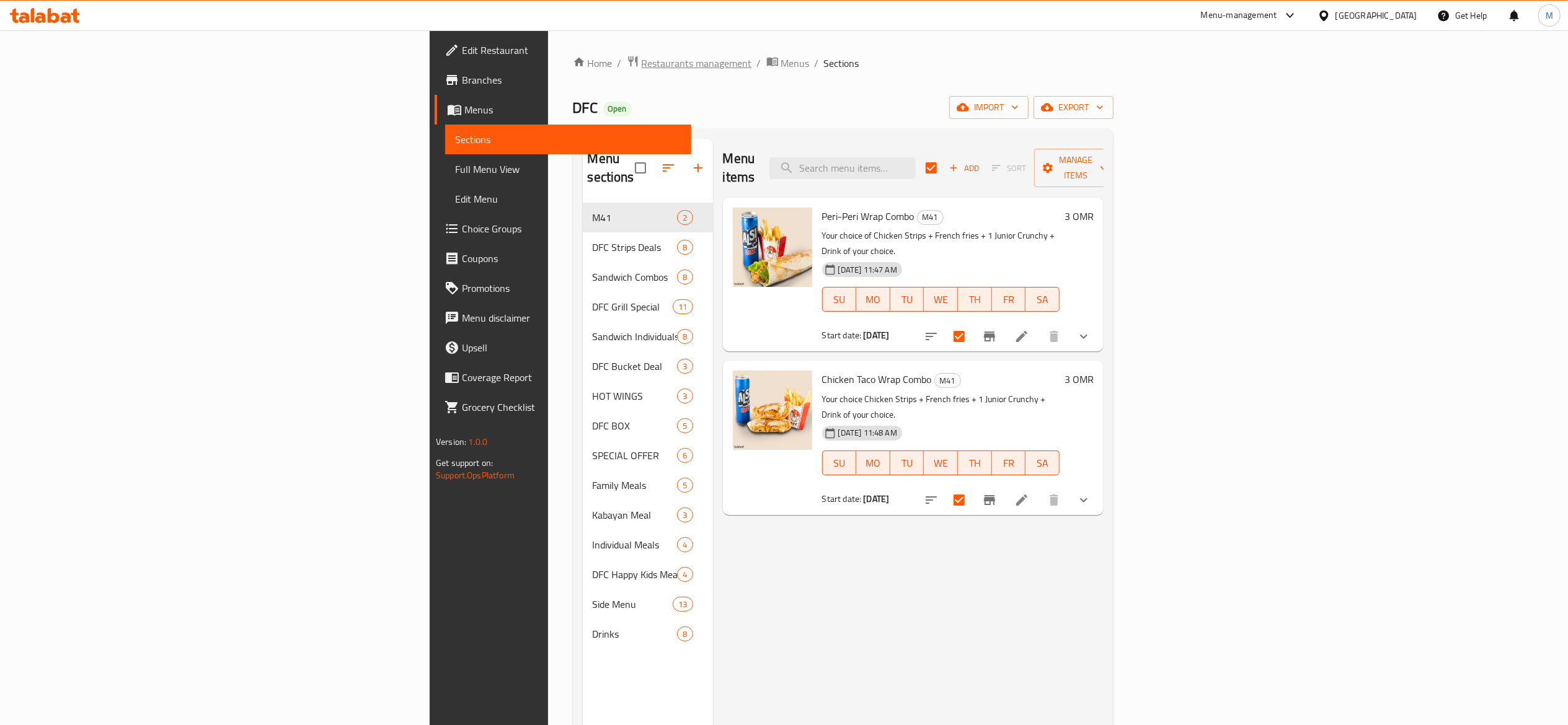
click at [642, 60] on span "Restaurants management" at bounding box center [697, 63] width 111 height 14
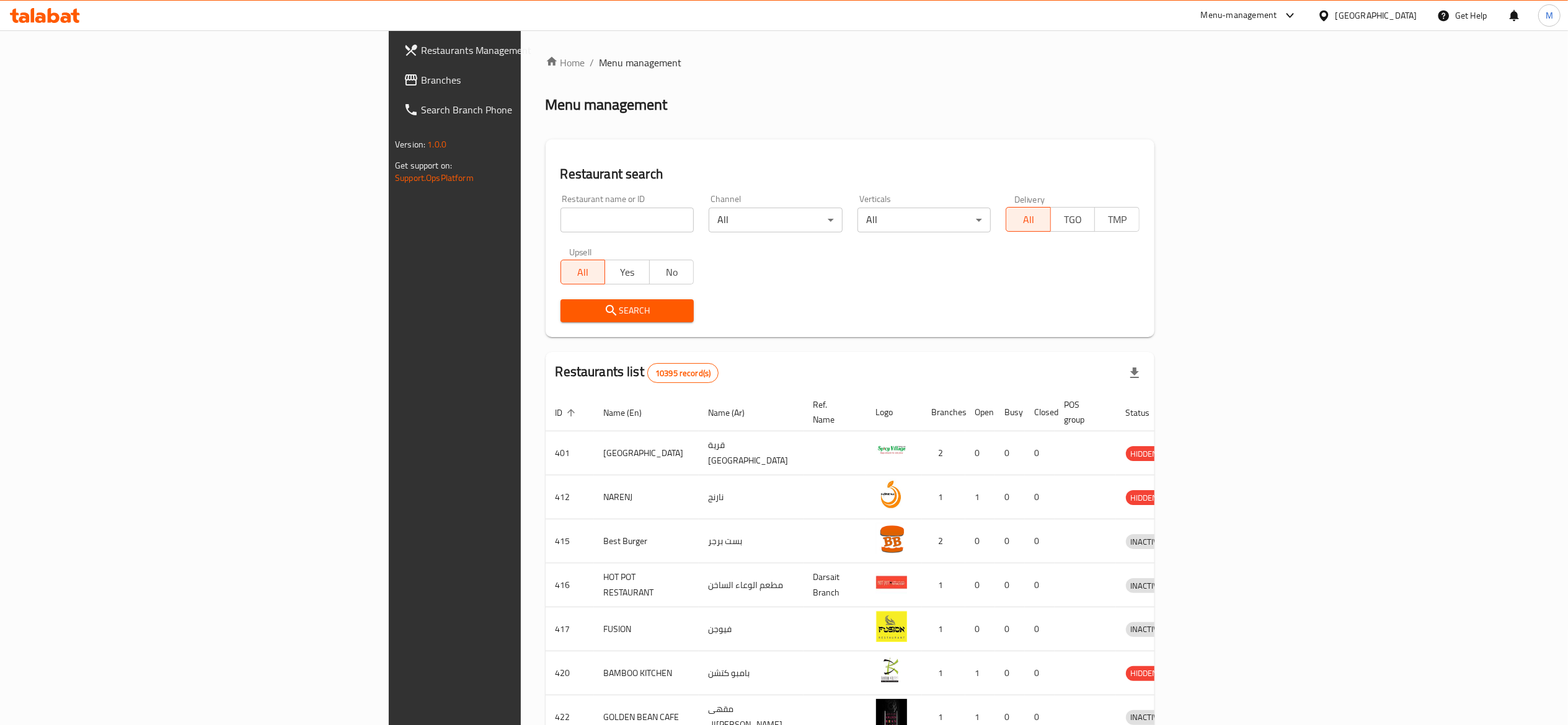
click at [560, 224] on input "search" at bounding box center [627, 219] width 134 height 25
type input "crem"
click button "Search" at bounding box center [627, 310] width 134 height 23
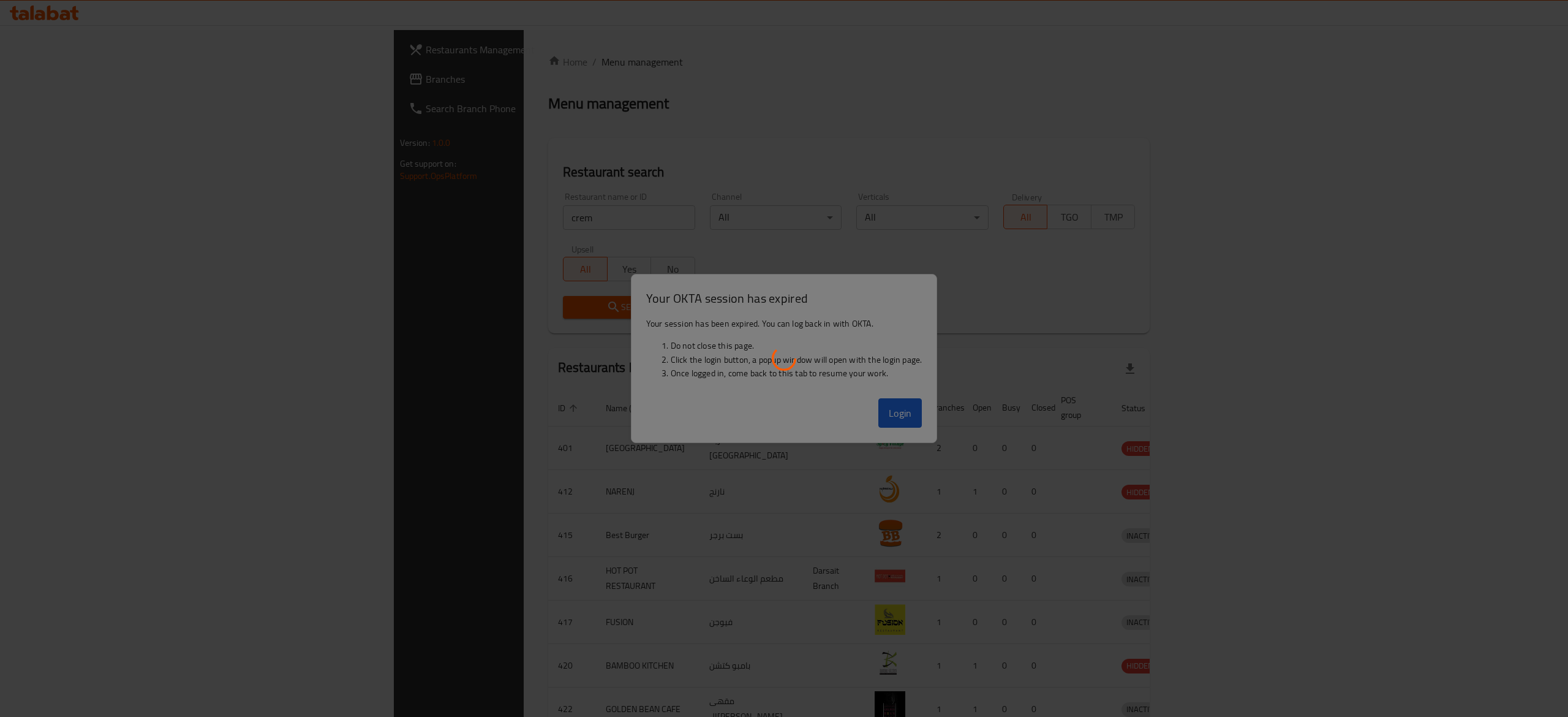
click at [897, 409] on div at bounding box center [784, 358] width 1568 height 717
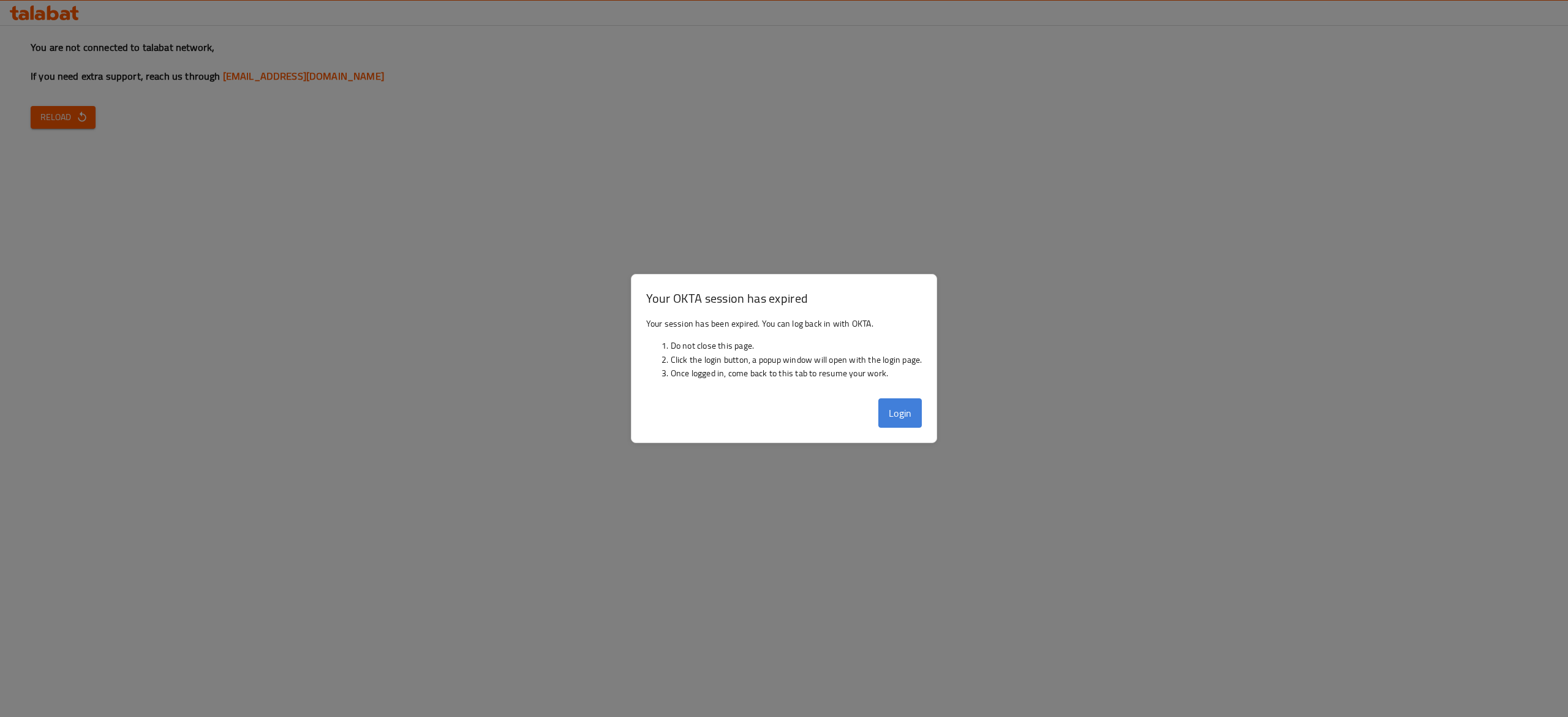
click at [898, 422] on button "Login" at bounding box center [900, 413] width 44 height 29
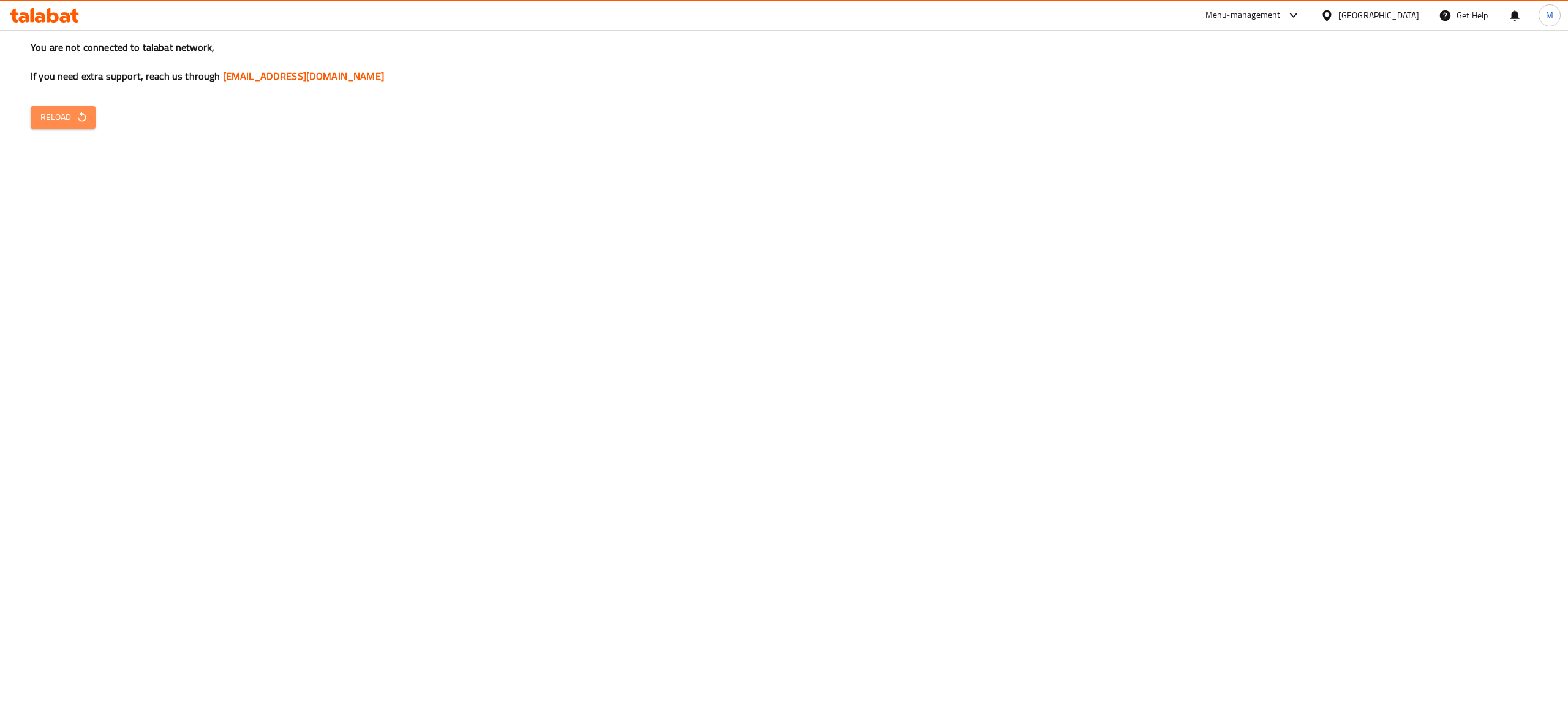
click at [42, 114] on span "Reload" at bounding box center [63, 118] width 45 height 15
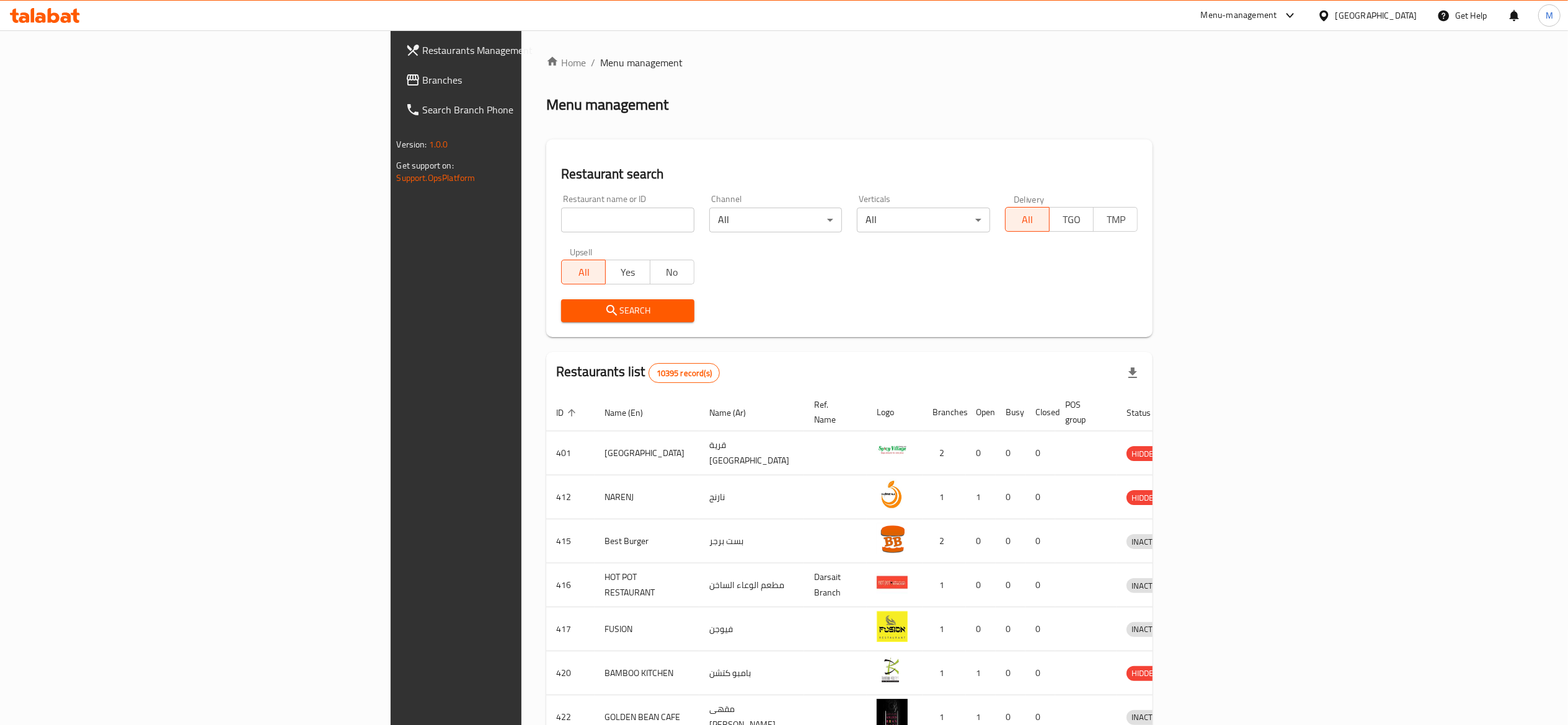
click at [561, 215] on input "search" at bounding box center [628, 219] width 134 height 25
type input "crem"
click button "Search" at bounding box center [628, 310] width 134 height 23
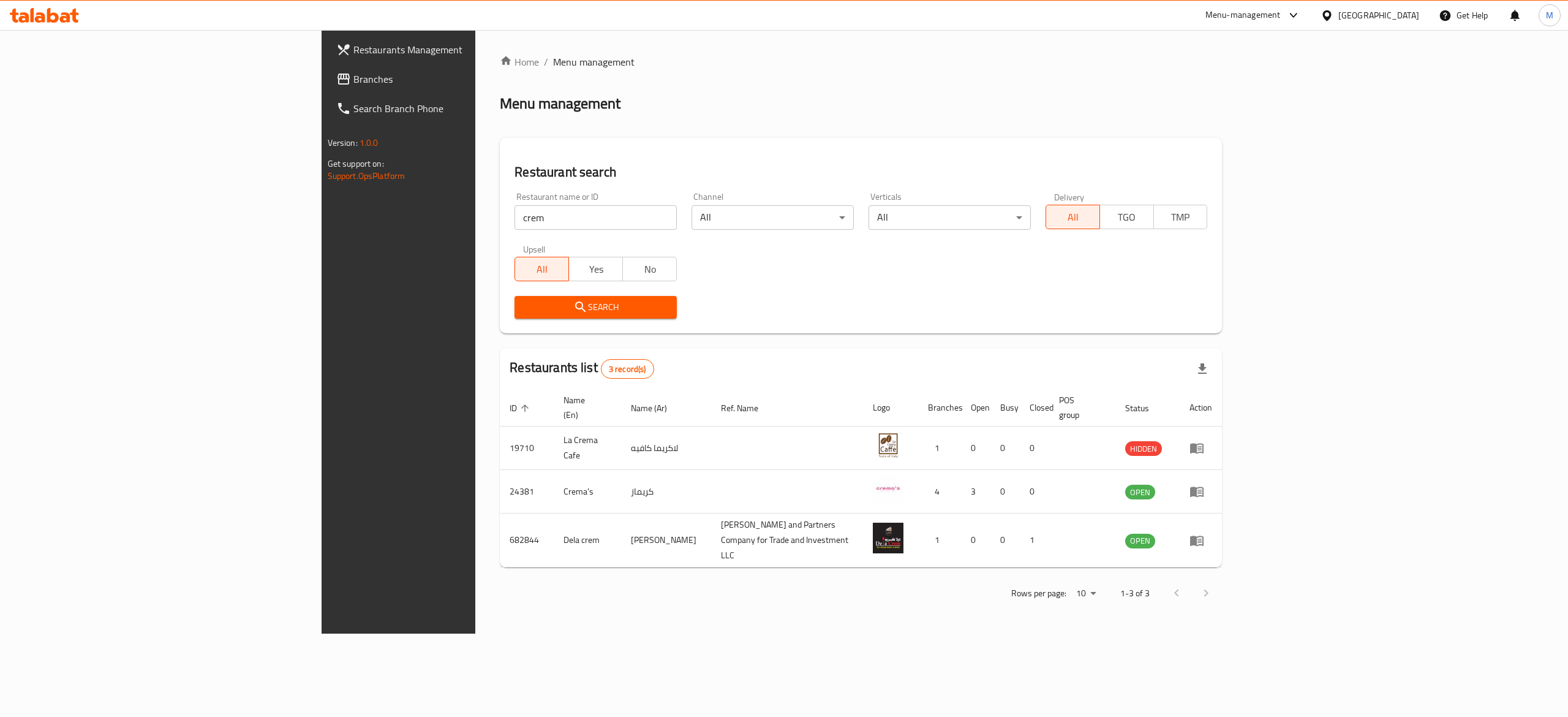
click at [736, 257] on div "Restaurant name or ID crem Restaurant name or ID Channel All ​ Verticals All ​ …" at bounding box center [861, 256] width 708 height 141
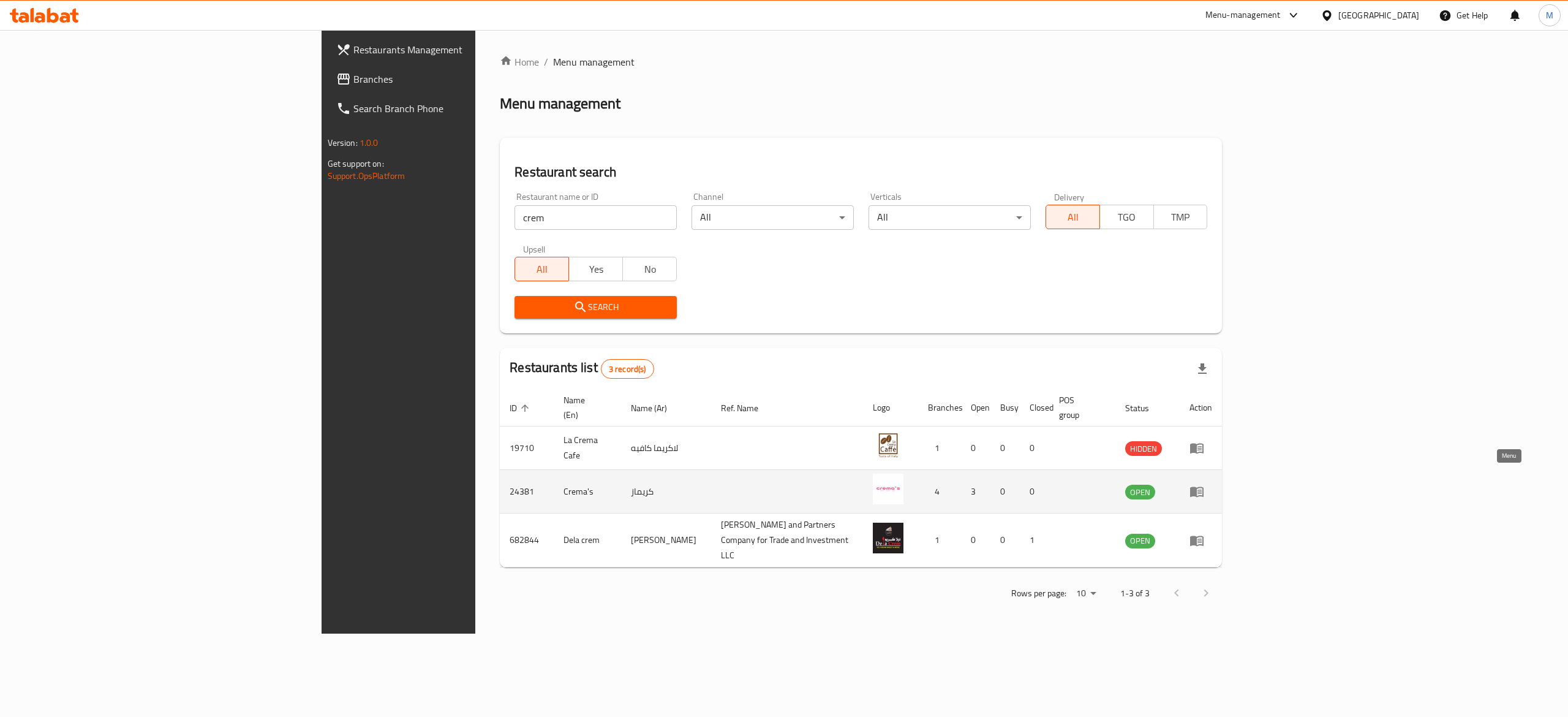
click at [1204, 484] on icon "enhanced table" at bounding box center [1197, 491] width 14 height 14
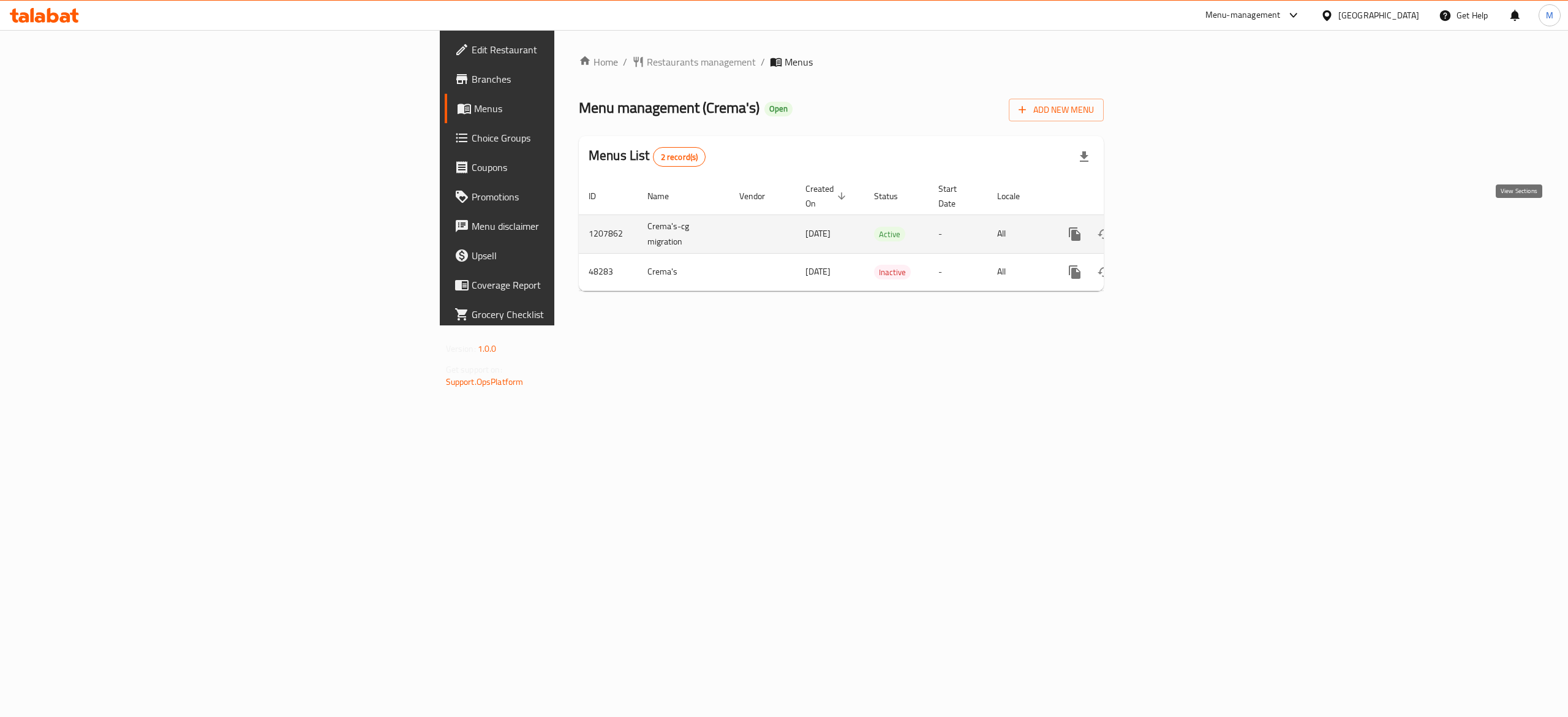
click at [1178, 228] on link "enhanced table" at bounding box center [1163, 234] width 29 height 29
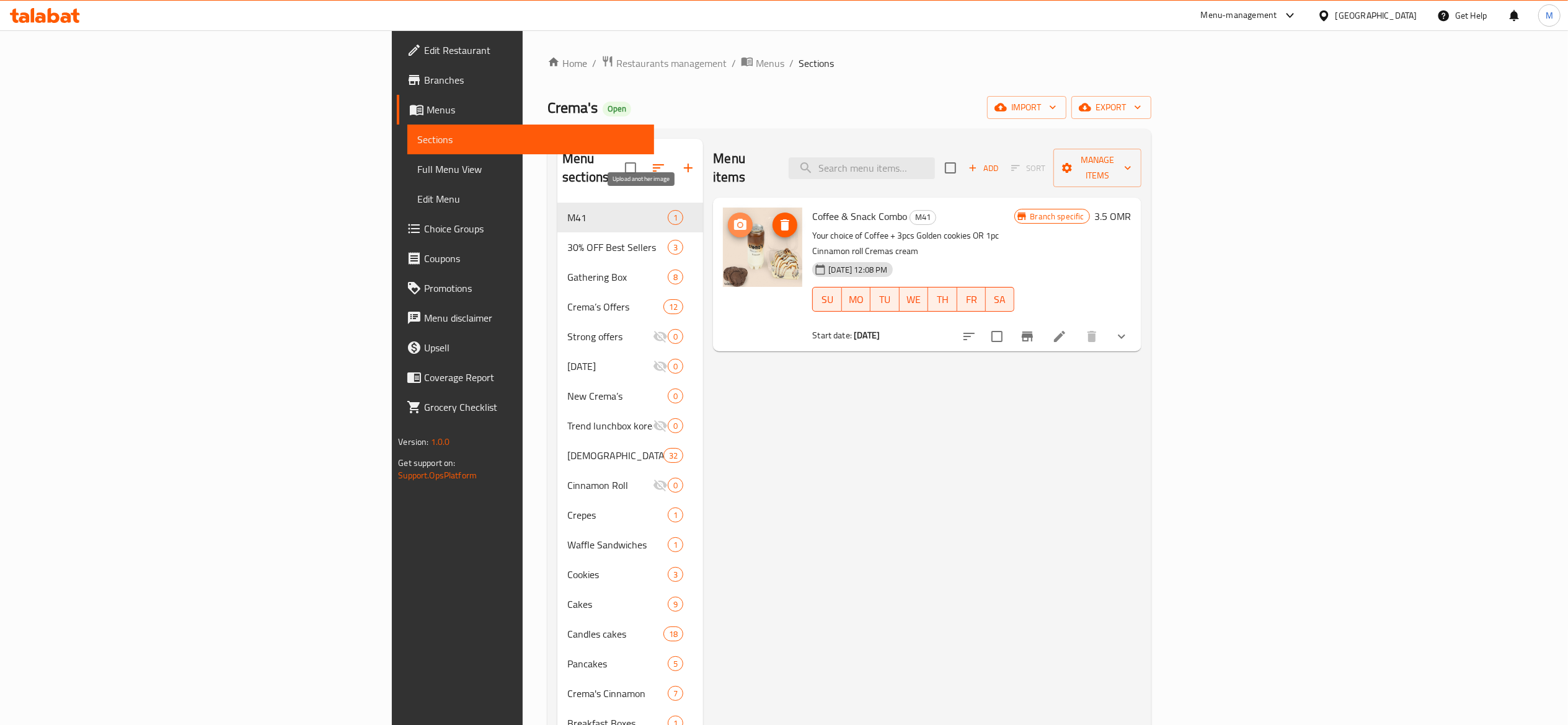
click at [734, 218] on icon "upload picture" at bounding box center [740, 224] width 13 height 11
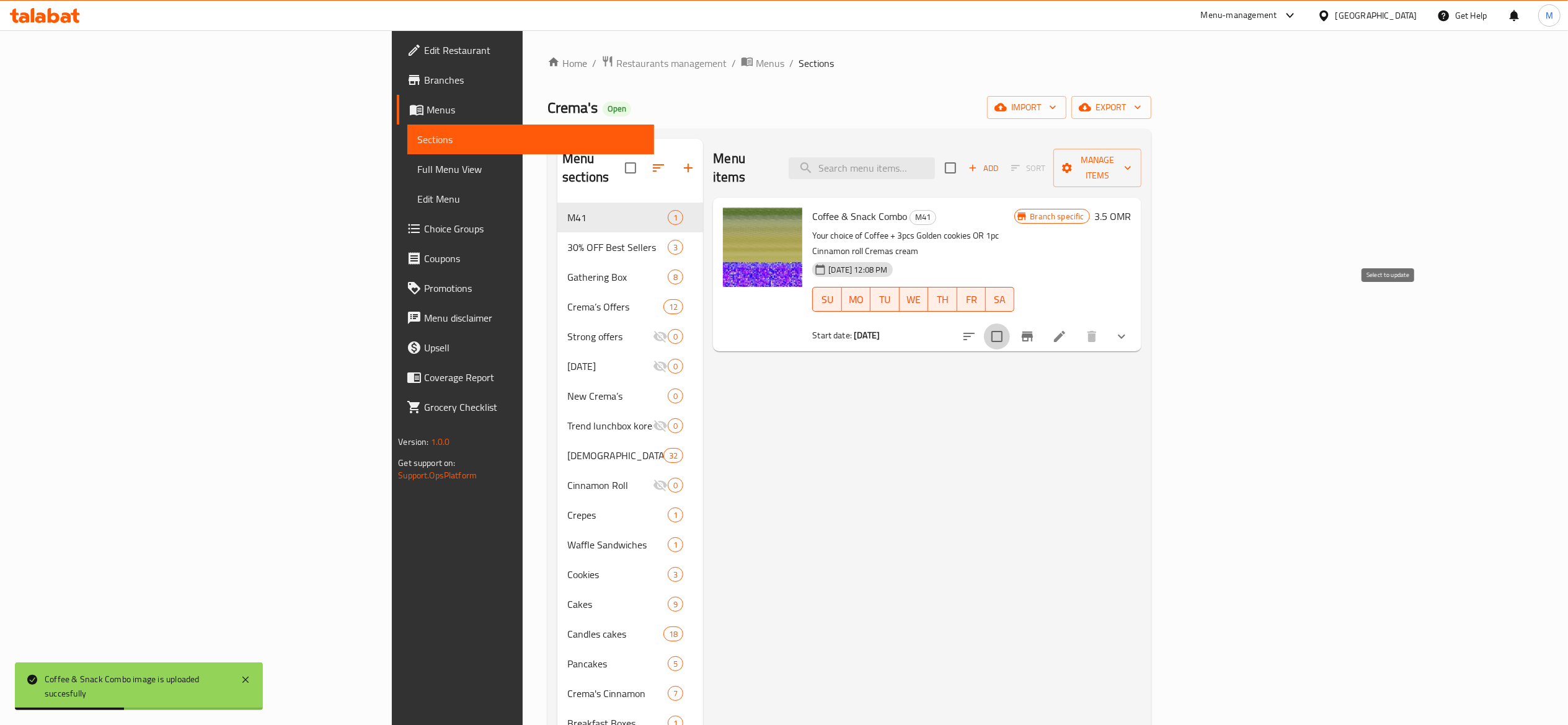
click at [1010, 324] on input "checkbox" at bounding box center [997, 337] width 26 height 26
checkbox input "true"
click at [1035, 329] on icon "Branch-specific-item" at bounding box center [1026, 336] width 14 height 14
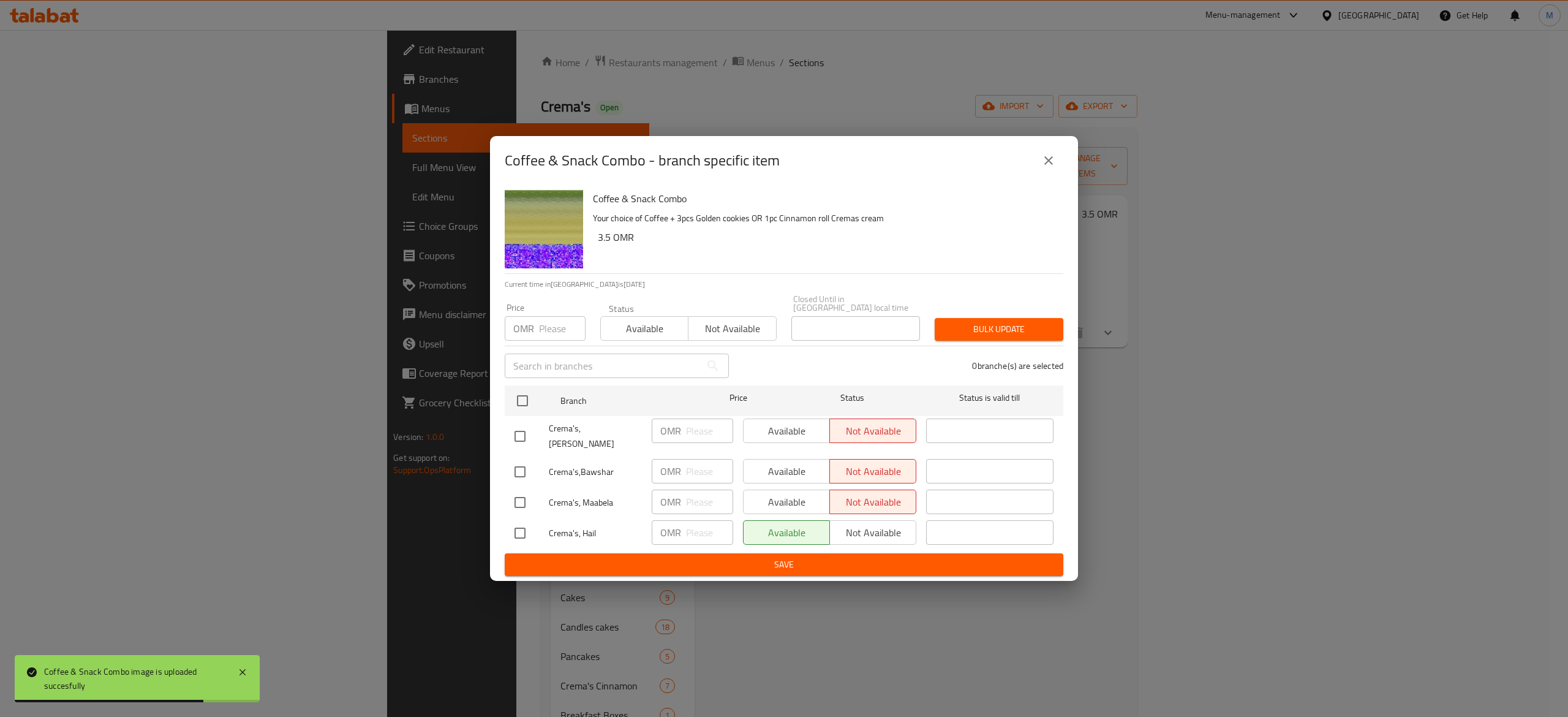
click at [766, 440] on div "Available Not available" at bounding box center [829, 430] width 173 height 24
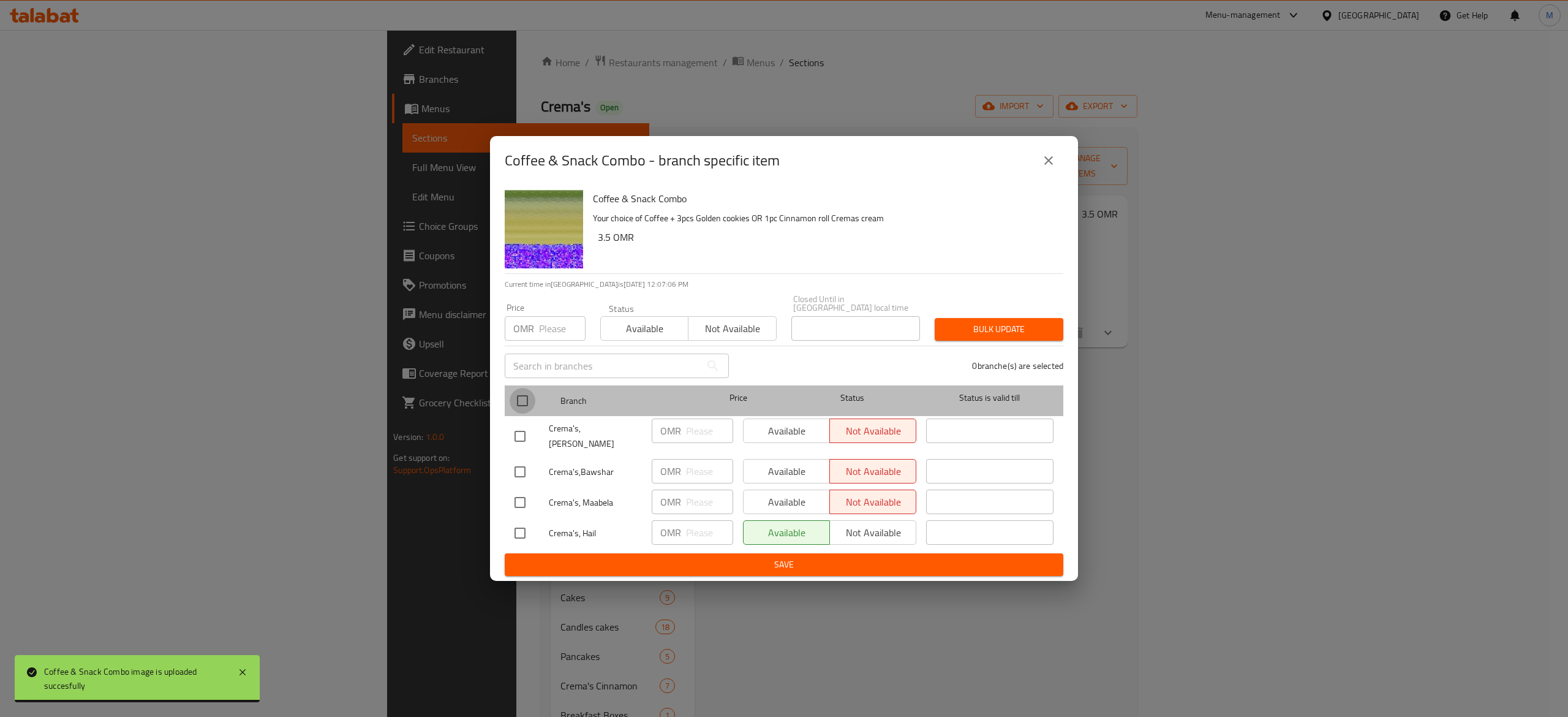
click at [517, 404] on input "checkbox" at bounding box center [523, 401] width 26 height 26
checkbox input "true"
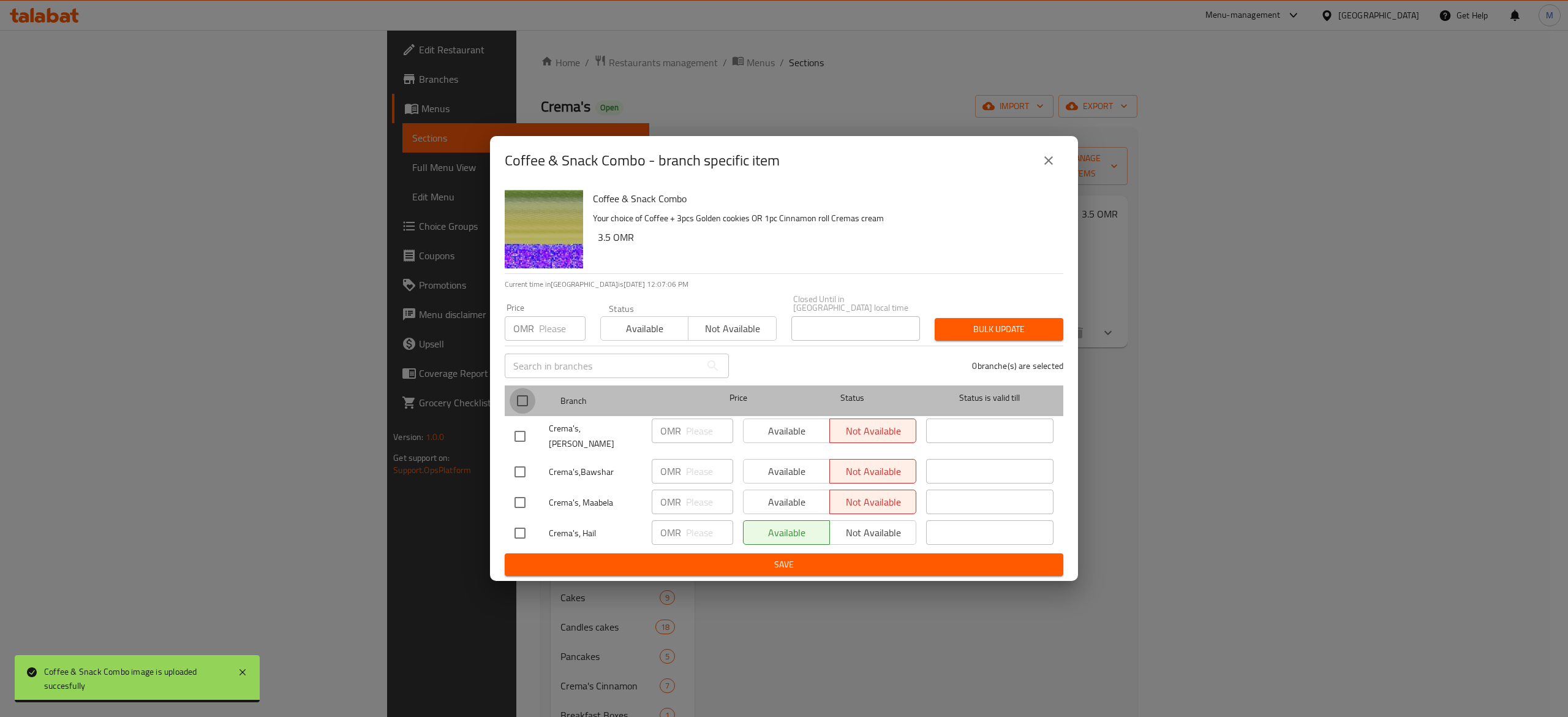
checkbox input "true"
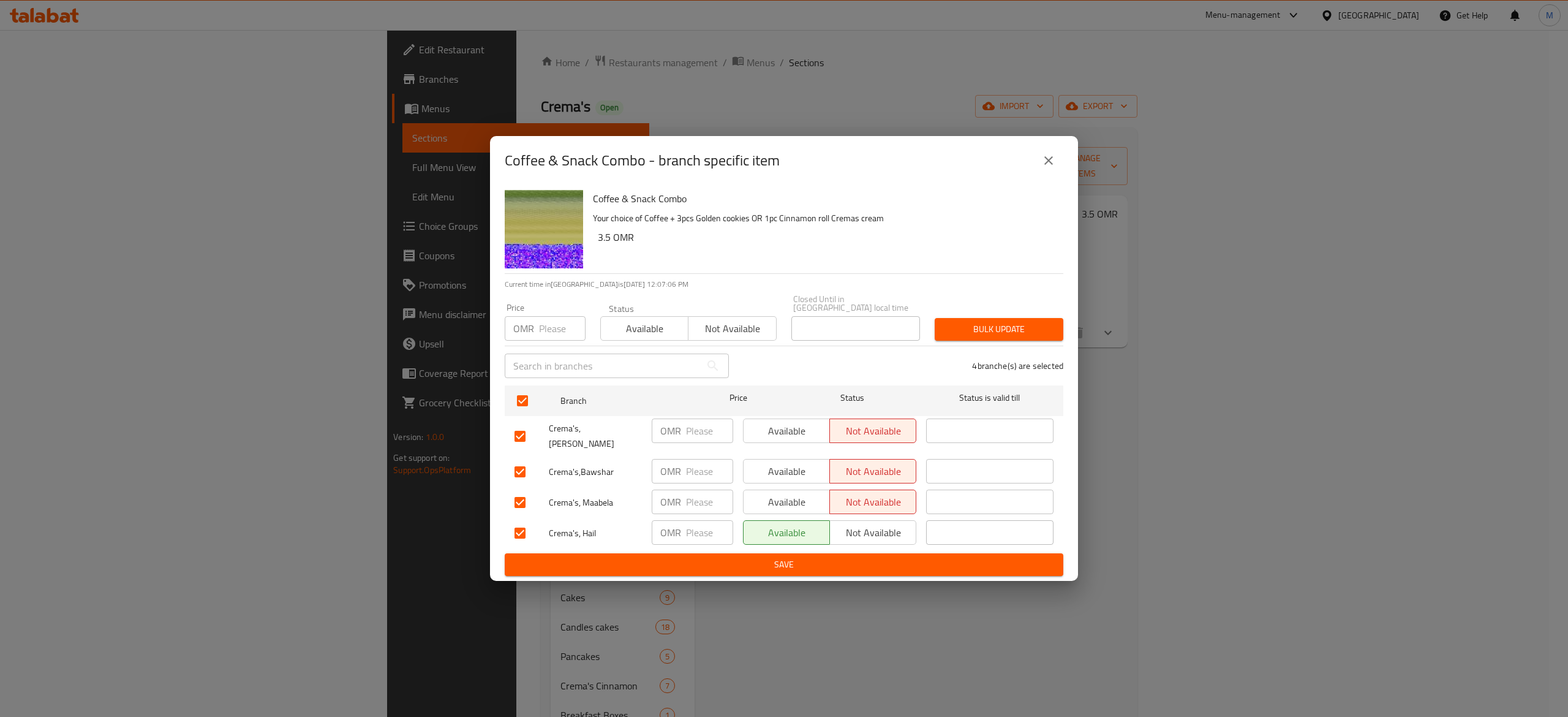
click at [778, 439] on span "Available" at bounding box center [787, 430] width 76 height 18
click at [780, 462] on span "Available" at bounding box center [787, 471] width 76 height 18
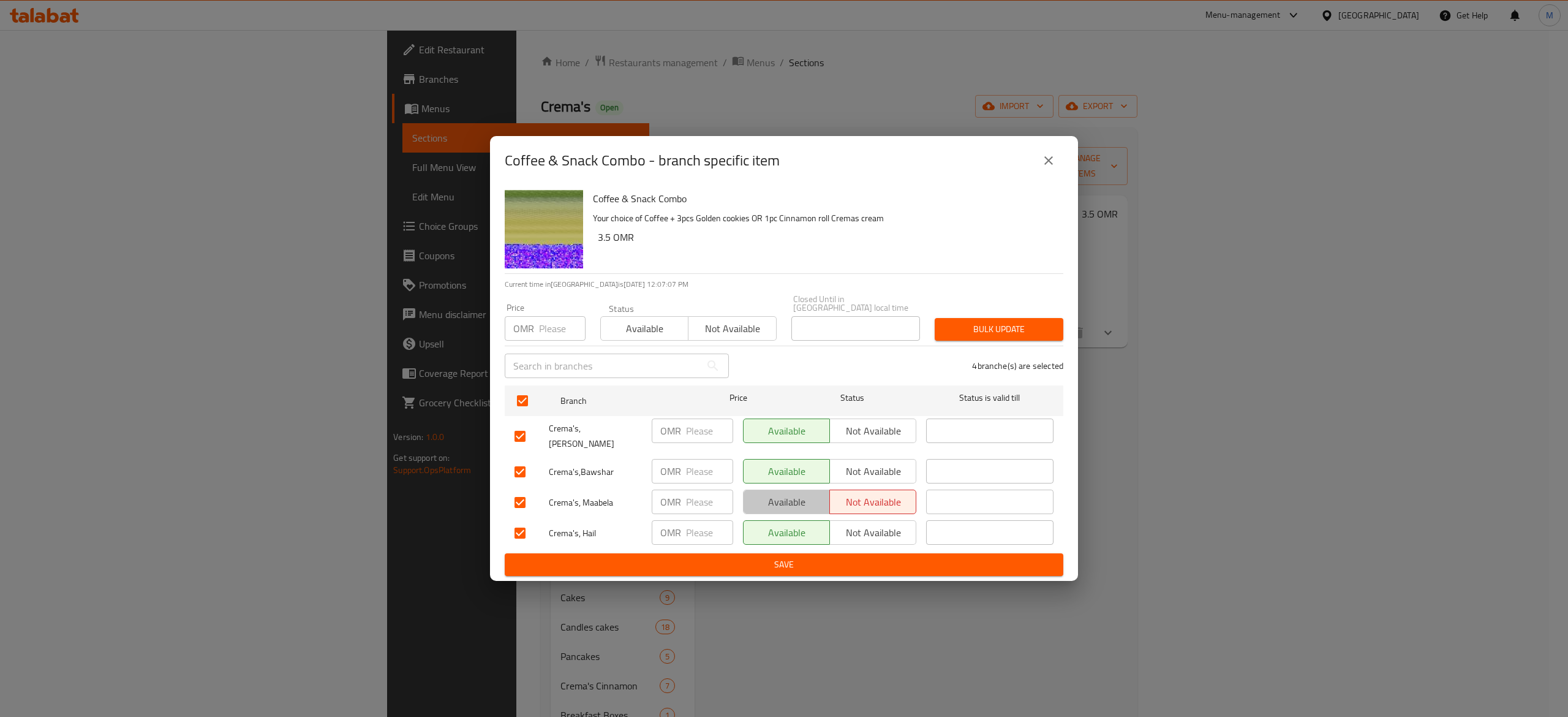
click at [775, 490] on button "Available" at bounding box center [787, 502] width 87 height 24
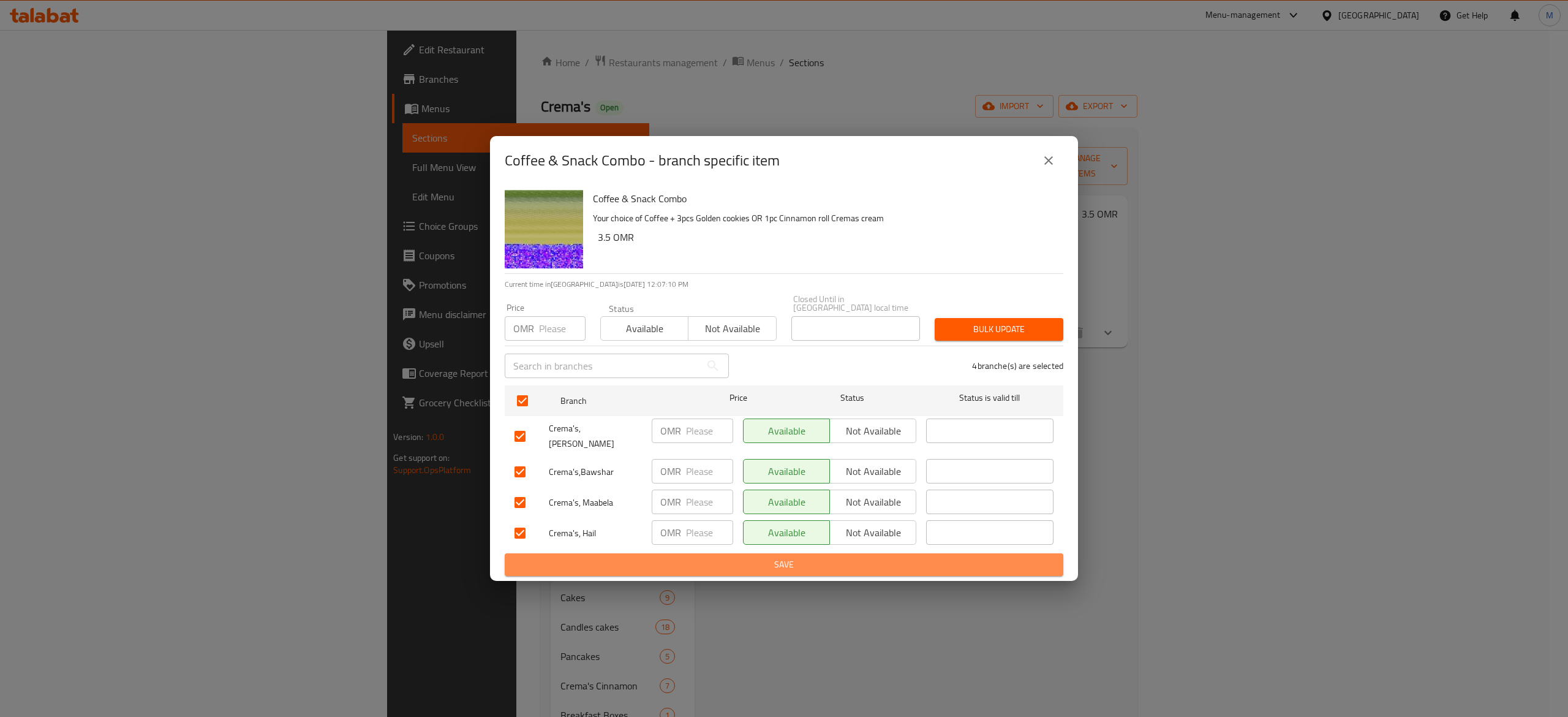
click at [708, 559] on span "Save" at bounding box center [784, 565] width 539 height 15
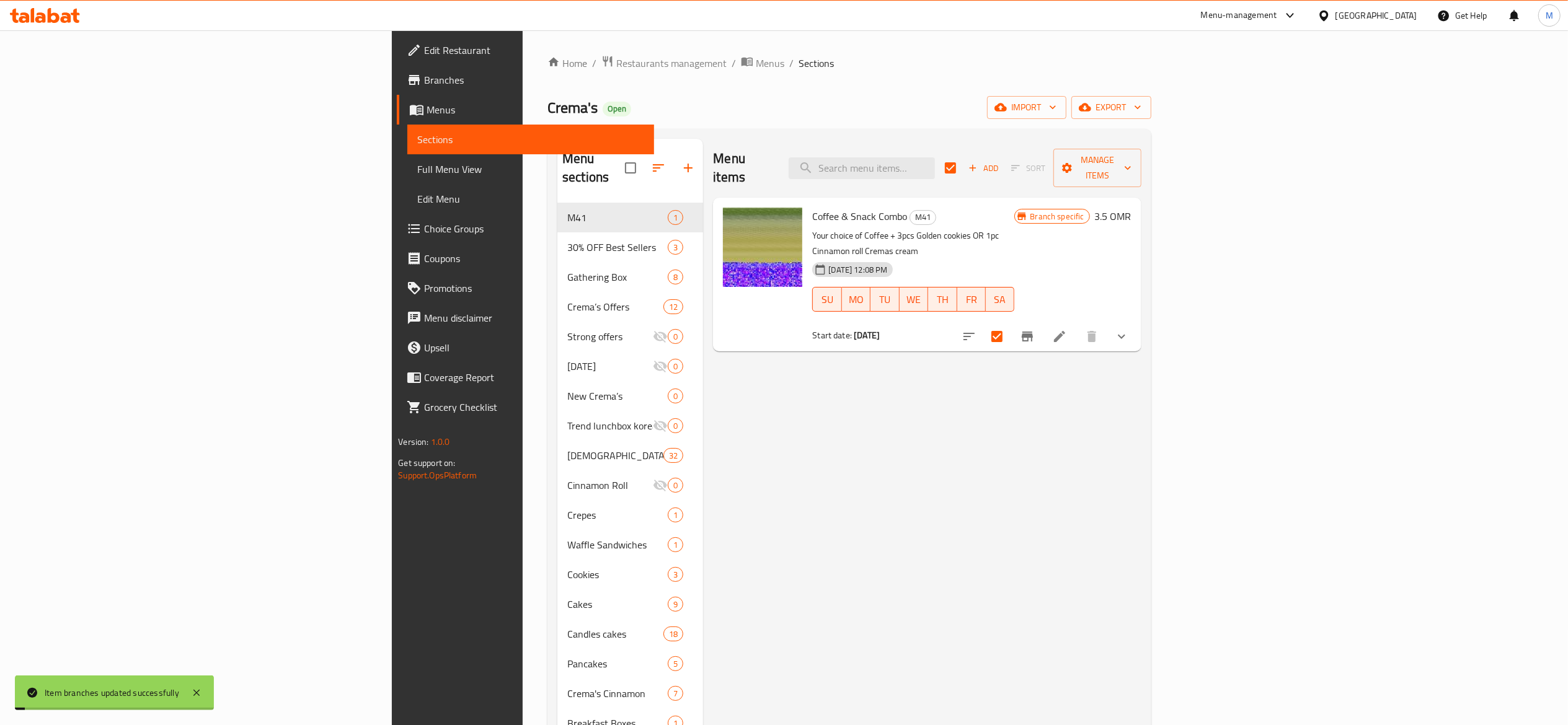
drag, startPoint x: 1173, startPoint y: 493, endPoint x: 1054, endPoint y: 446, distance: 127.9
click at [1140, 493] on div "Menu items Add Sort Manage items Coffee & Snack Combo M41 Your choice of Coffee…" at bounding box center [922, 575] width 438 height 872
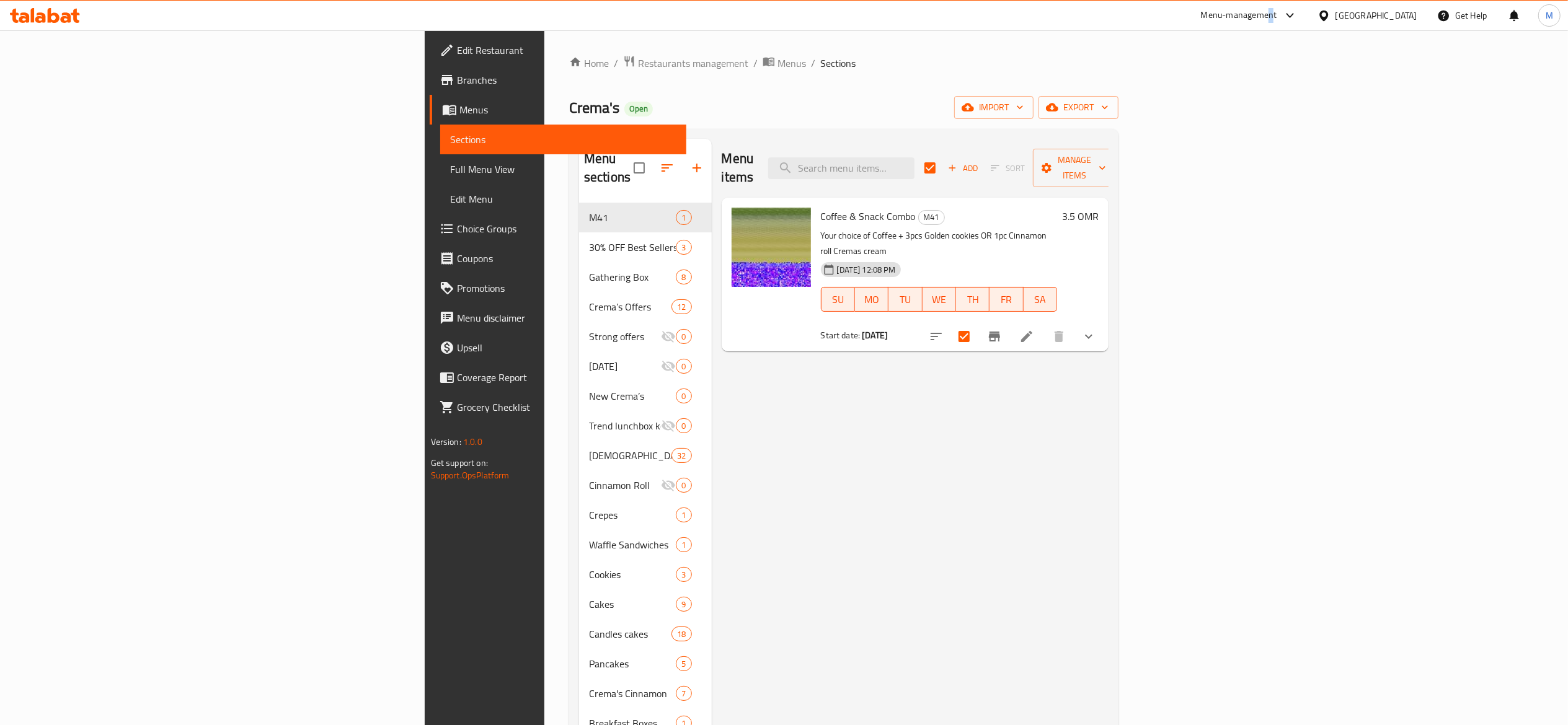
click at [1308, 29] on div "Menu-management" at bounding box center [1249, 15] width 116 height 30
click at [1277, 21] on div "Menu-management" at bounding box center [1239, 14] width 77 height 14
click at [1236, 140] on div "Restaurant-Management" at bounding box center [1230, 137] width 97 height 14
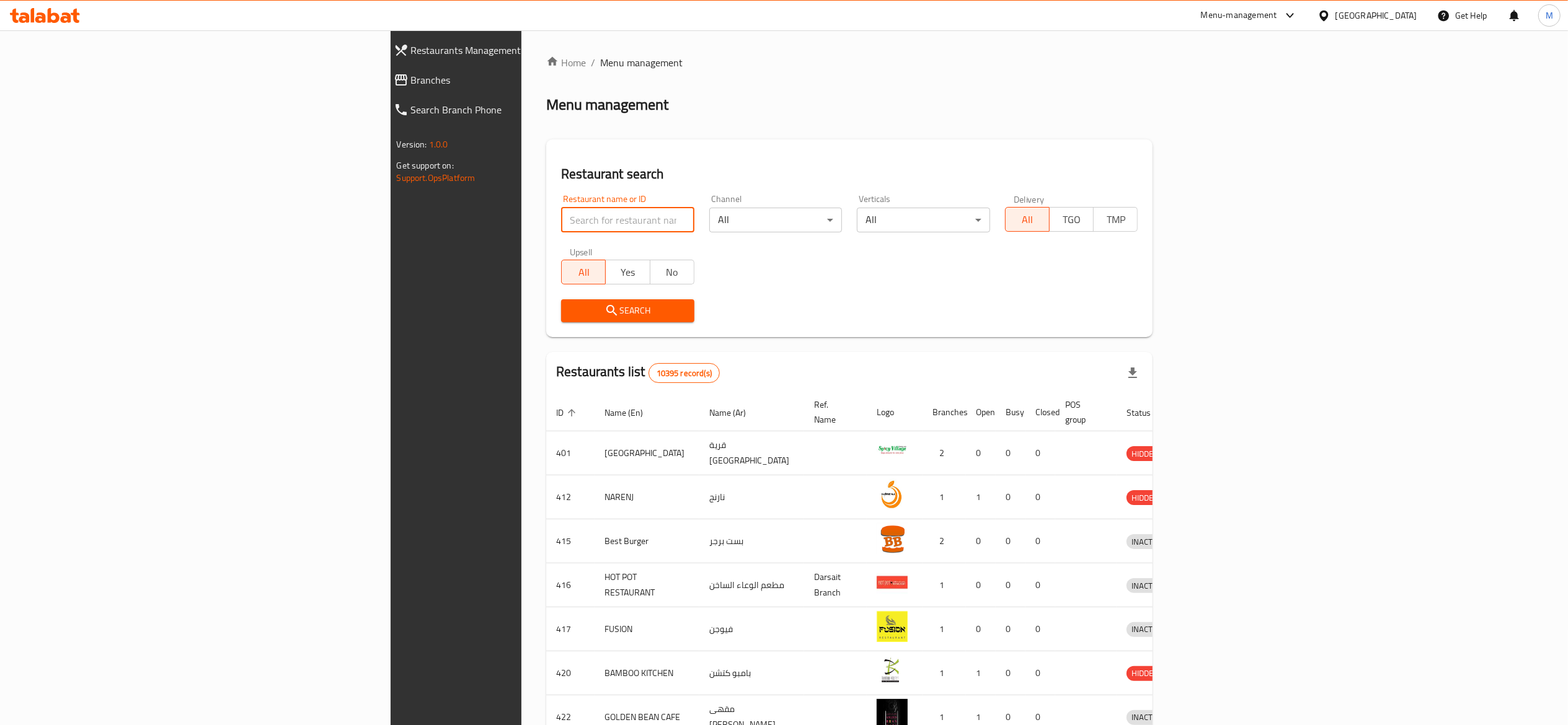
click at [561, 220] on input "search" at bounding box center [628, 219] width 134 height 25
type input "son of [GEOGRAPHIC_DATA]"
click button "Search" at bounding box center [628, 310] width 134 height 23
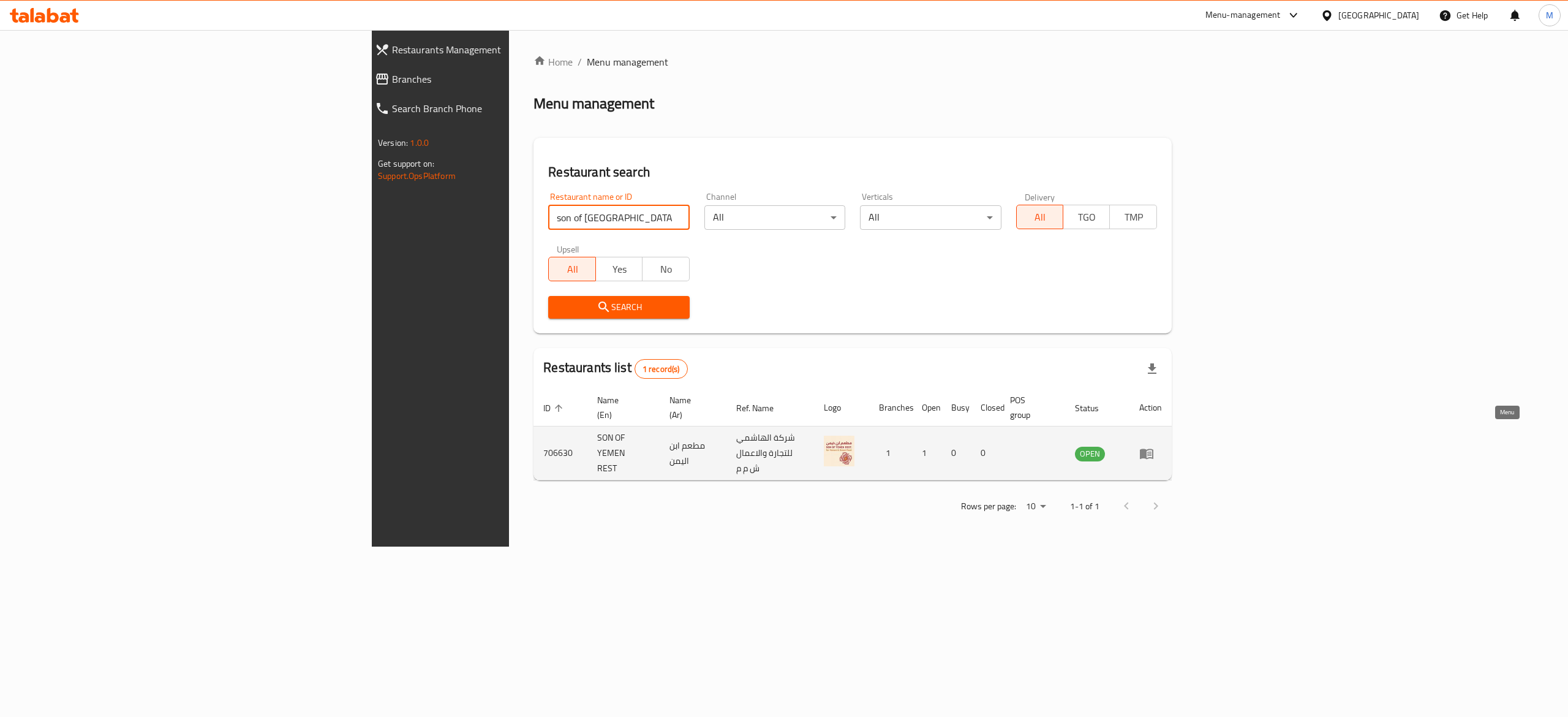
click at [1162, 446] on link "enhanced table" at bounding box center [1150, 453] width 23 height 14
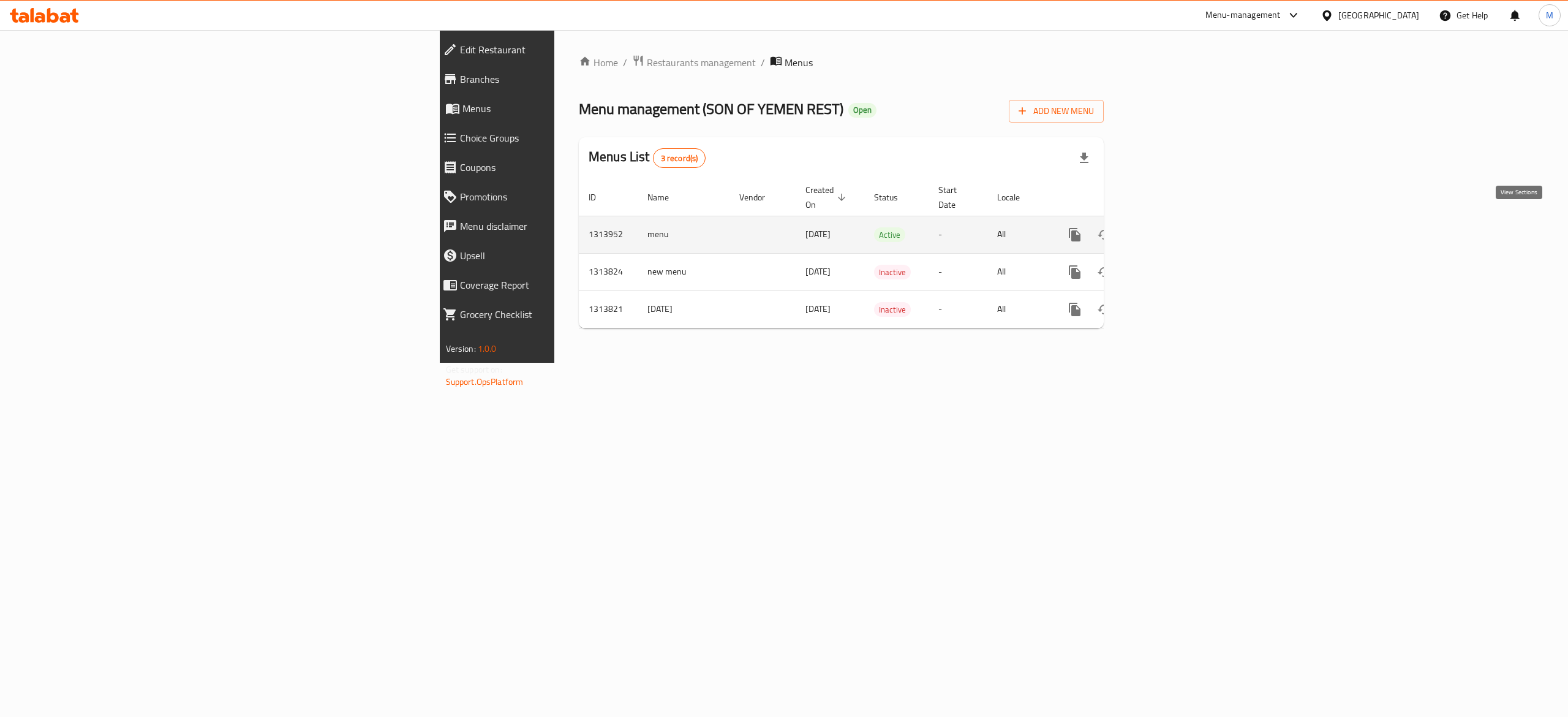
click at [1169, 229] on icon "enhanced table" at bounding box center [1163, 235] width 11 height 11
